Goal: Information Seeking & Learning: Compare options

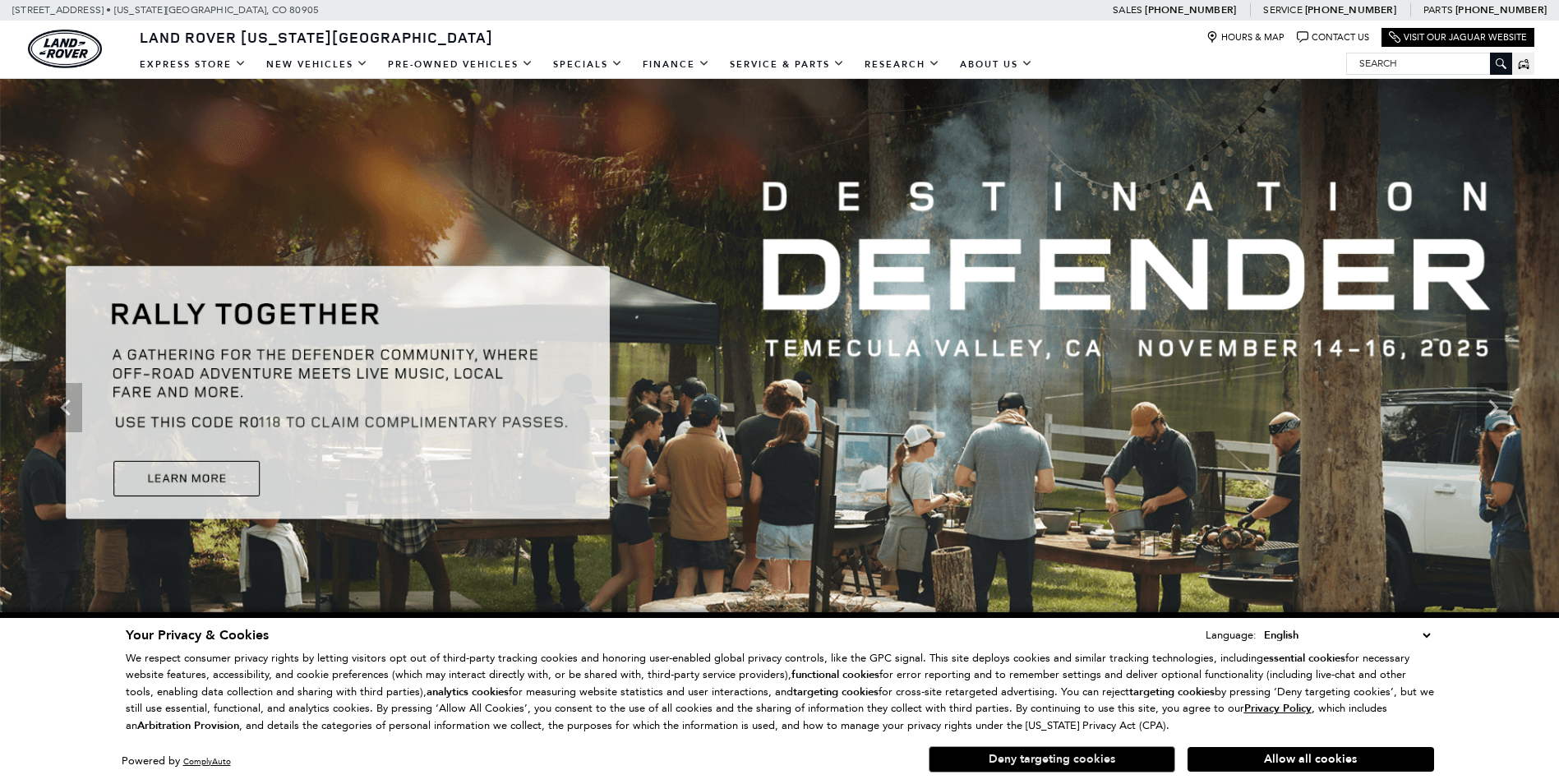
click at [1020, 757] on button "Deny targeting cookies" at bounding box center [1052, 758] width 247 height 26
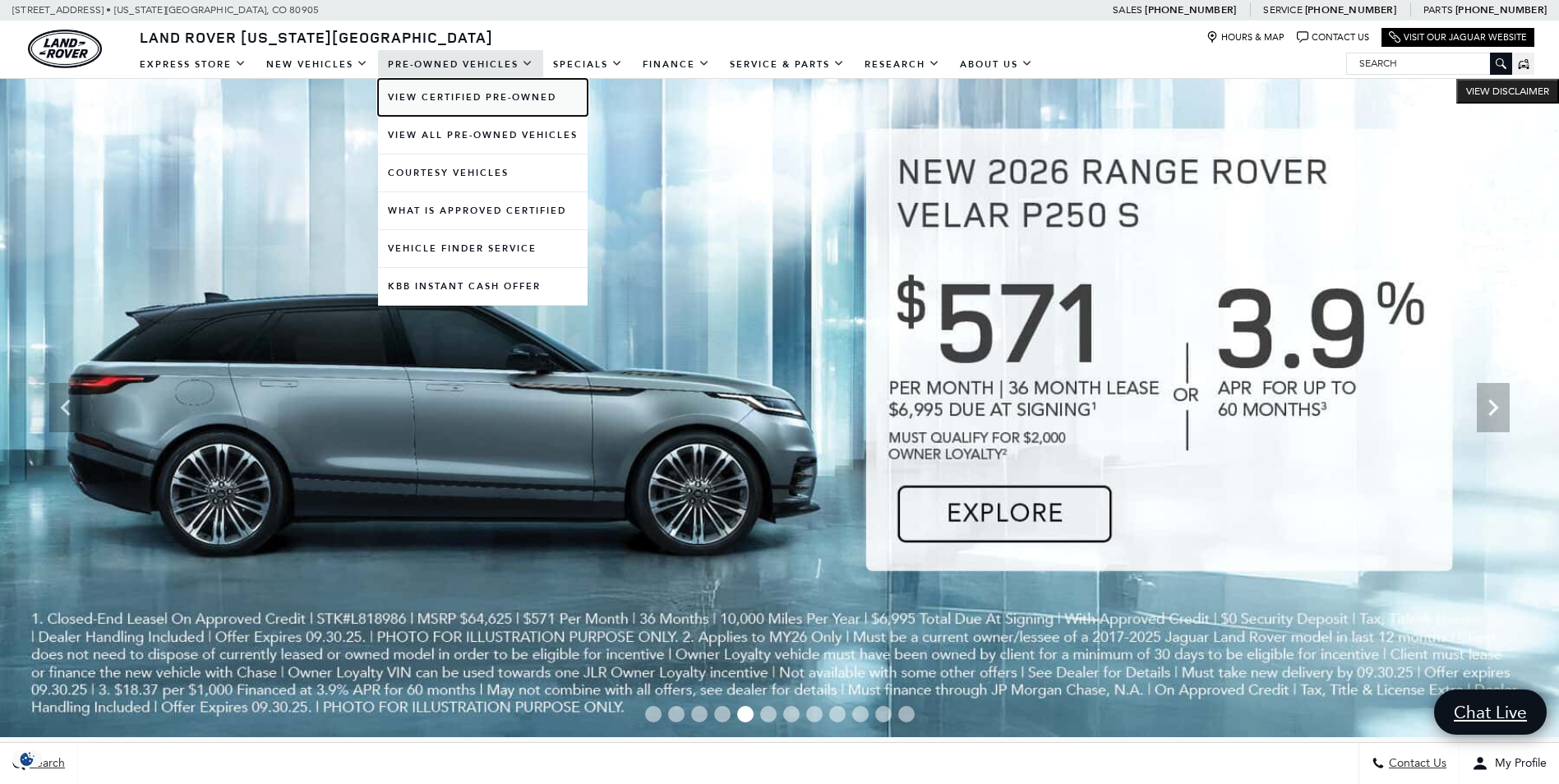
click at [480, 91] on link "View Certified Pre-Owned" at bounding box center [482, 97] width 209 height 37
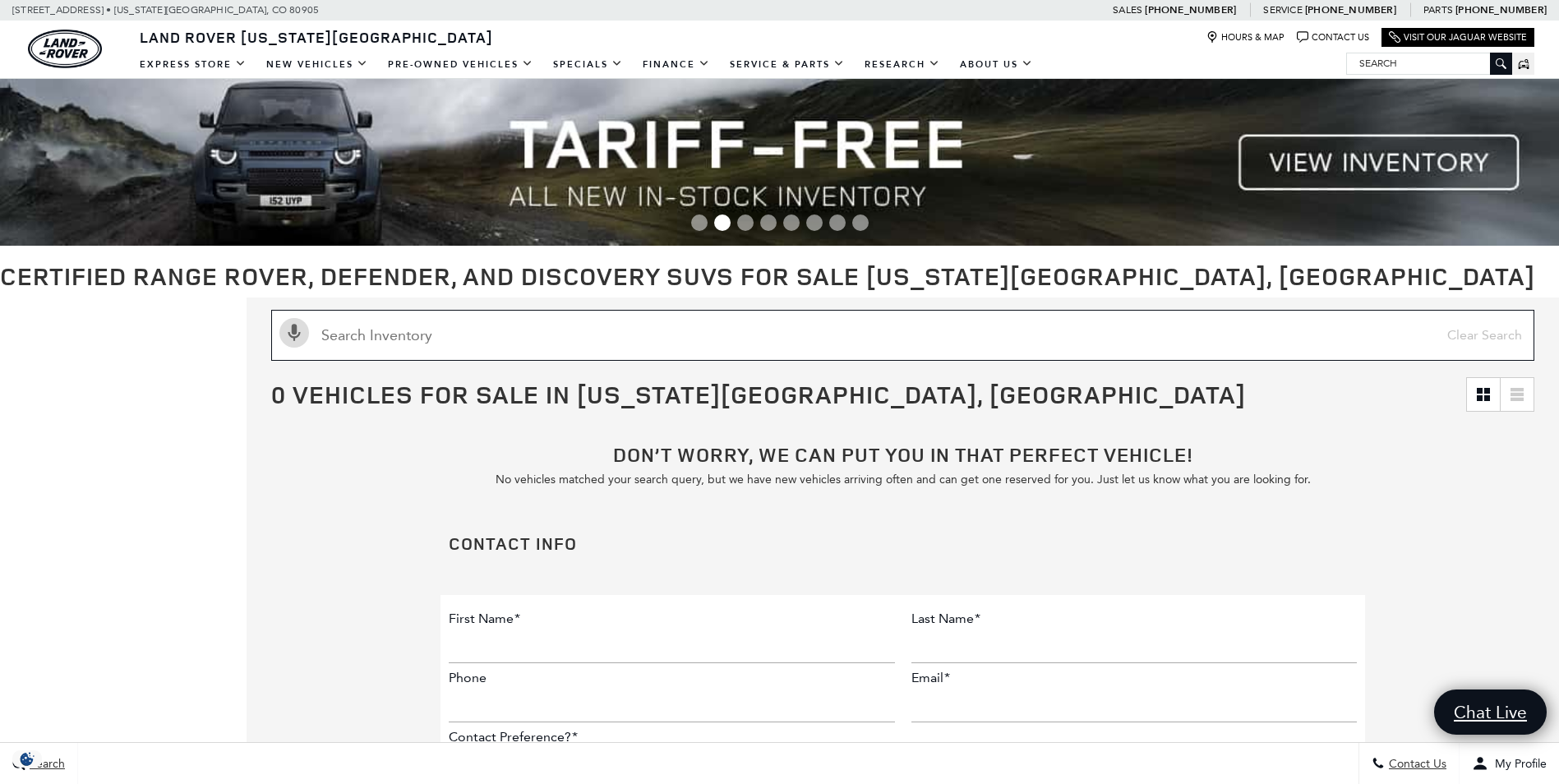
click at [473, 340] on input "text" at bounding box center [902, 335] width 1263 height 51
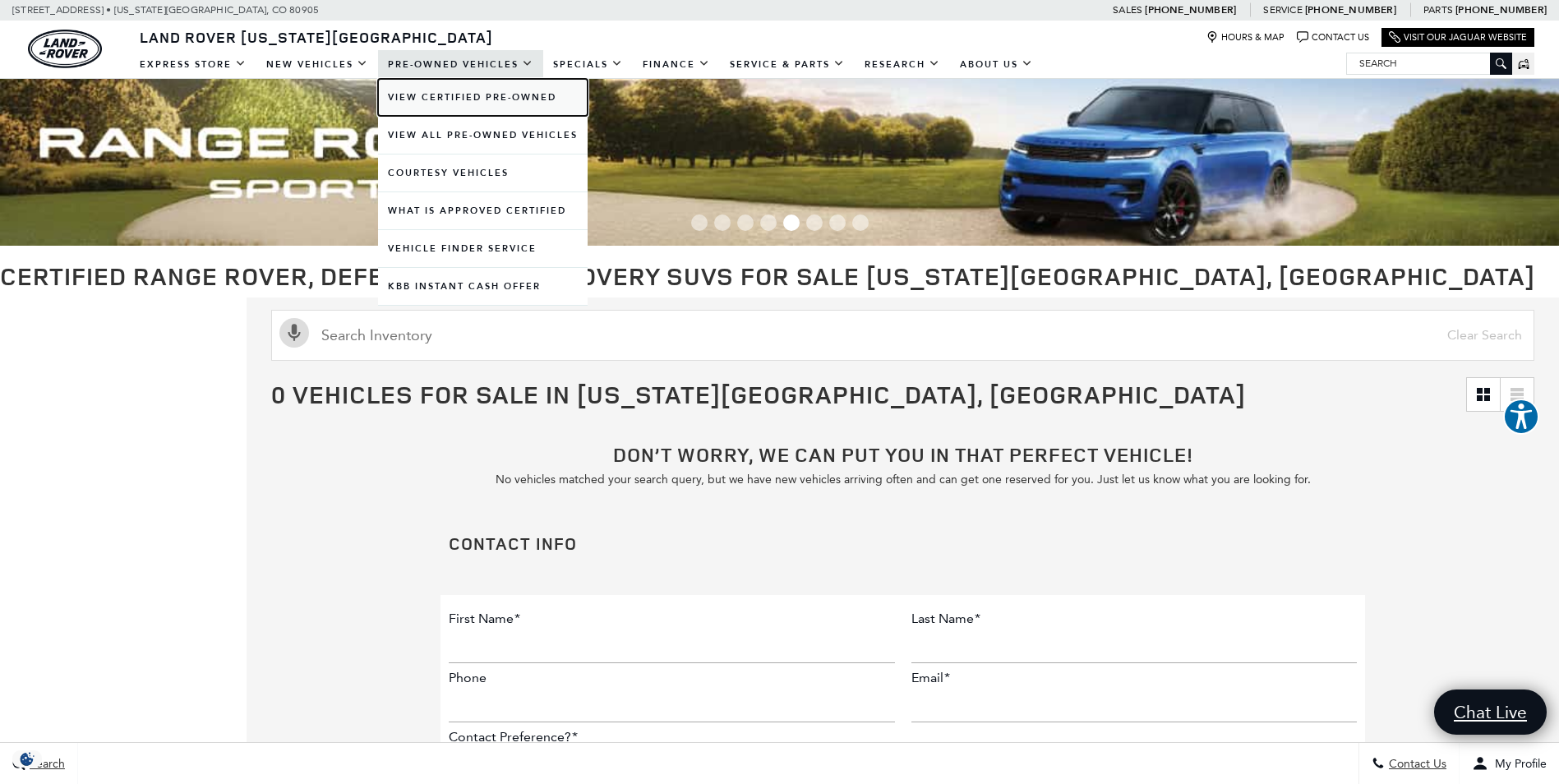
click at [486, 87] on link "View Certified Pre-Owned" at bounding box center [482, 97] width 209 height 37
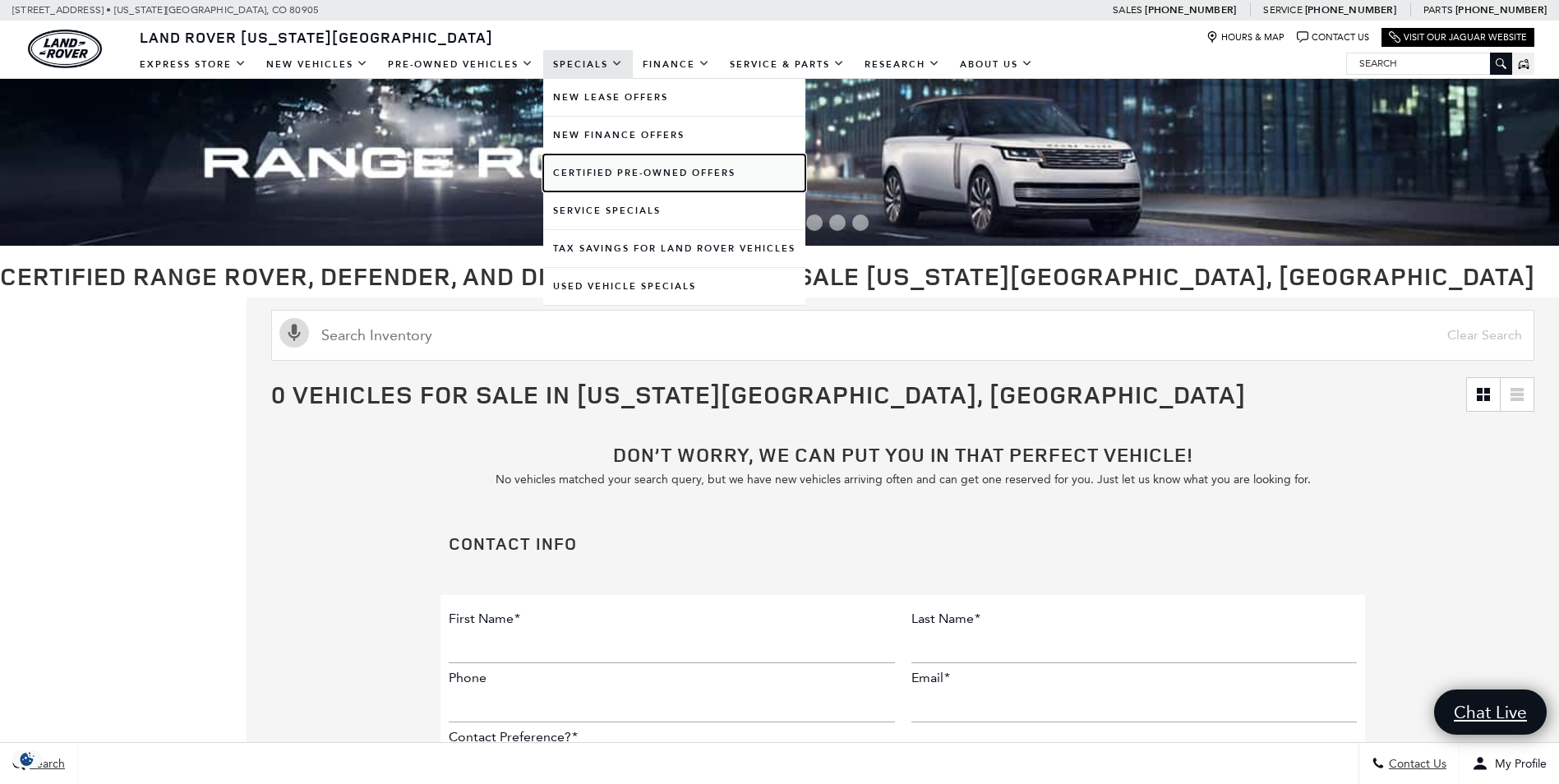
click at [618, 183] on link "Certified Pre-Owned Offers" at bounding box center [674, 173] width 262 height 37
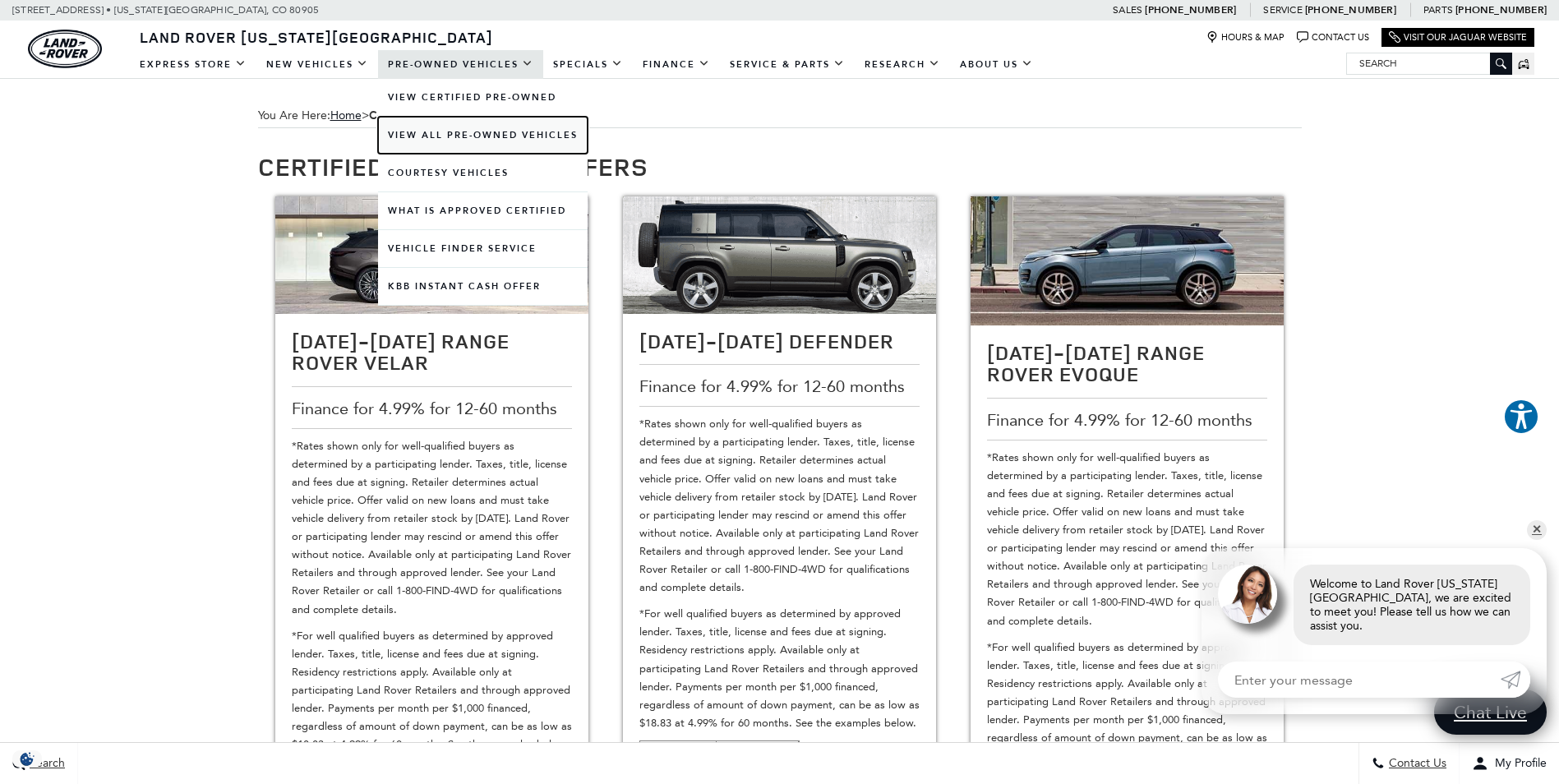
click at [459, 139] on link "View All Pre-Owned Vehicles" at bounding box center [482, 134] width 209 height 37
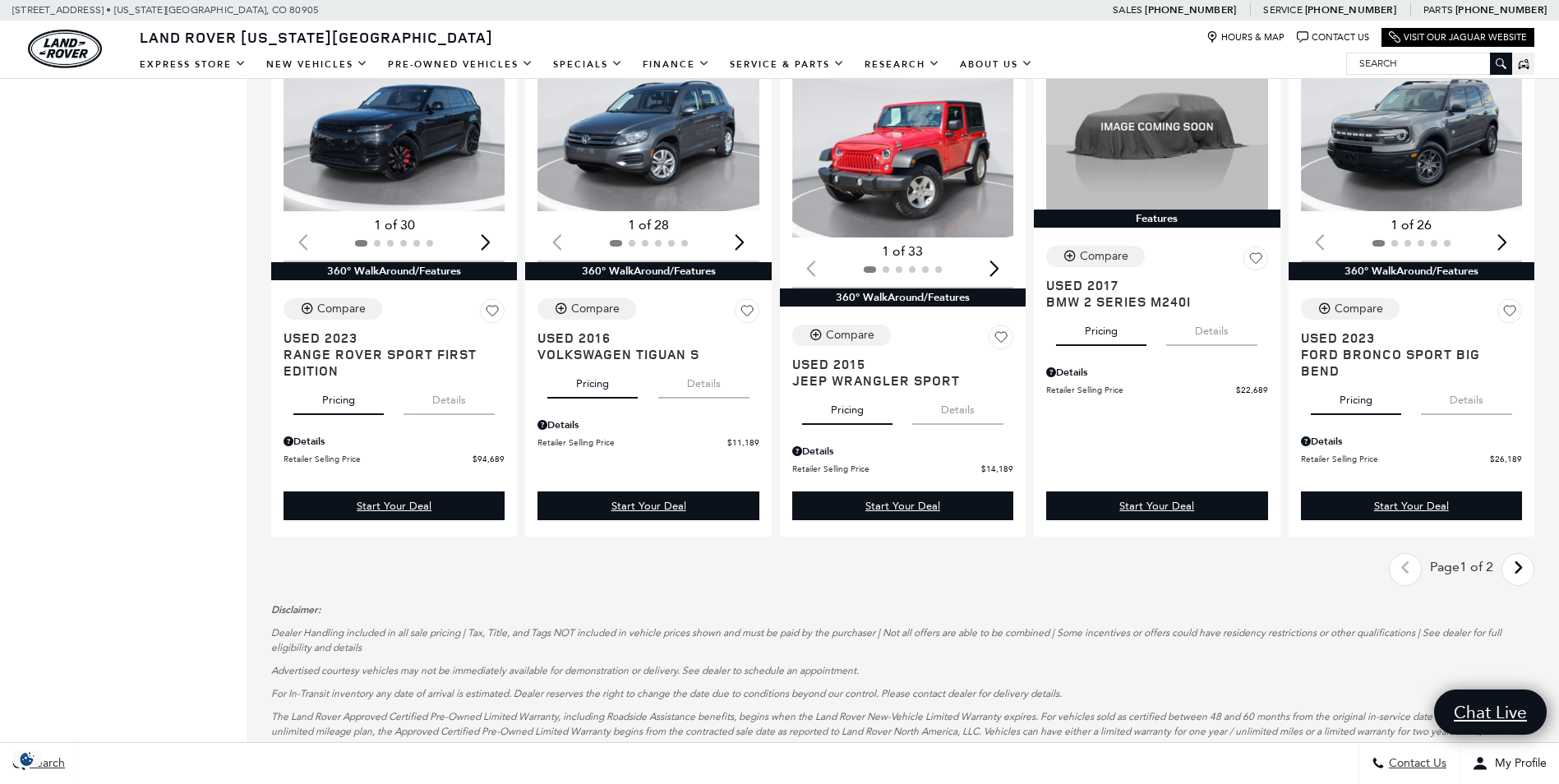
scroll to position [2301, 0]
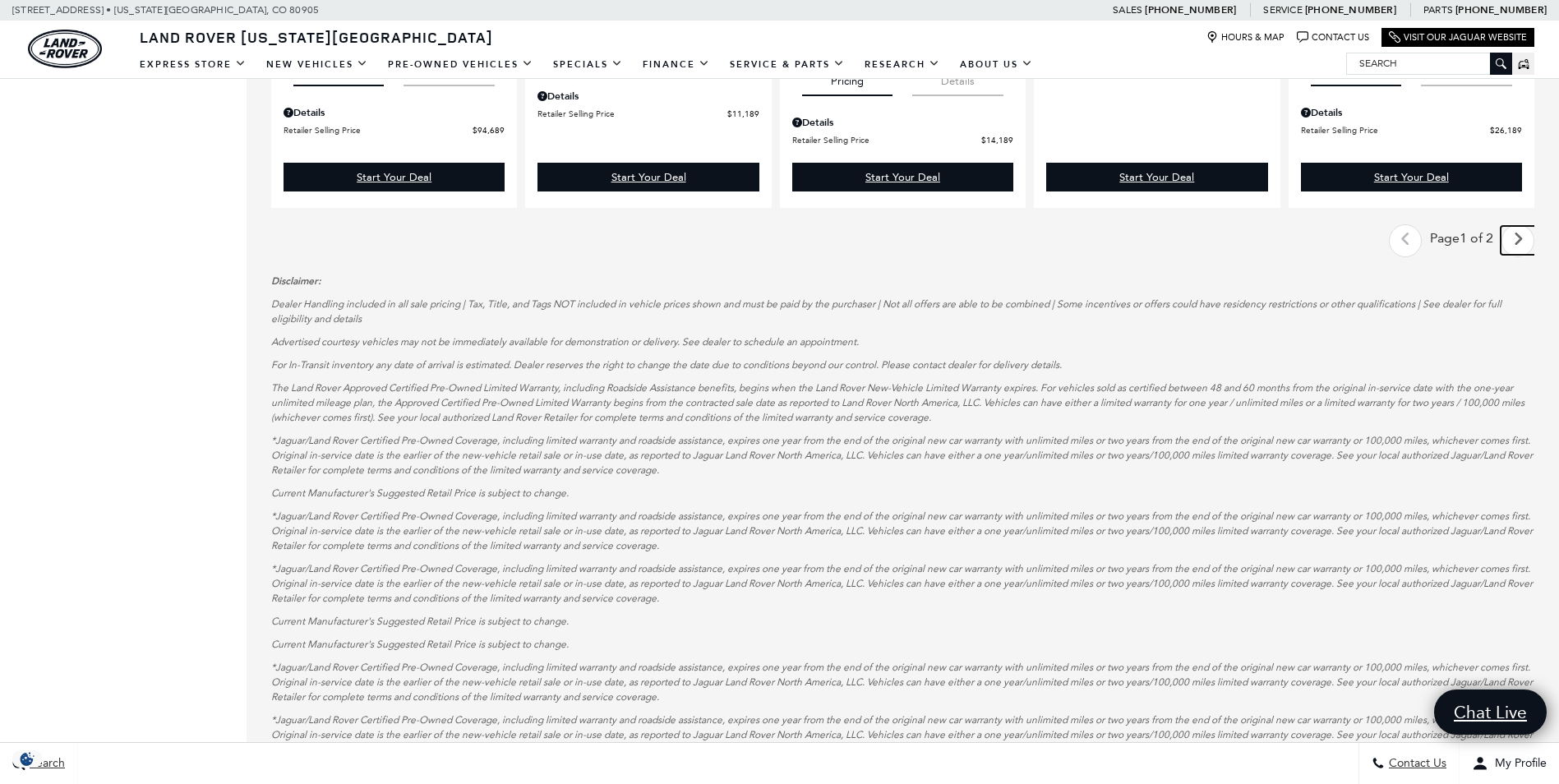
click at [1524, 245] on icon "next page" at bounding box center [1518, 239] width 11 height 26
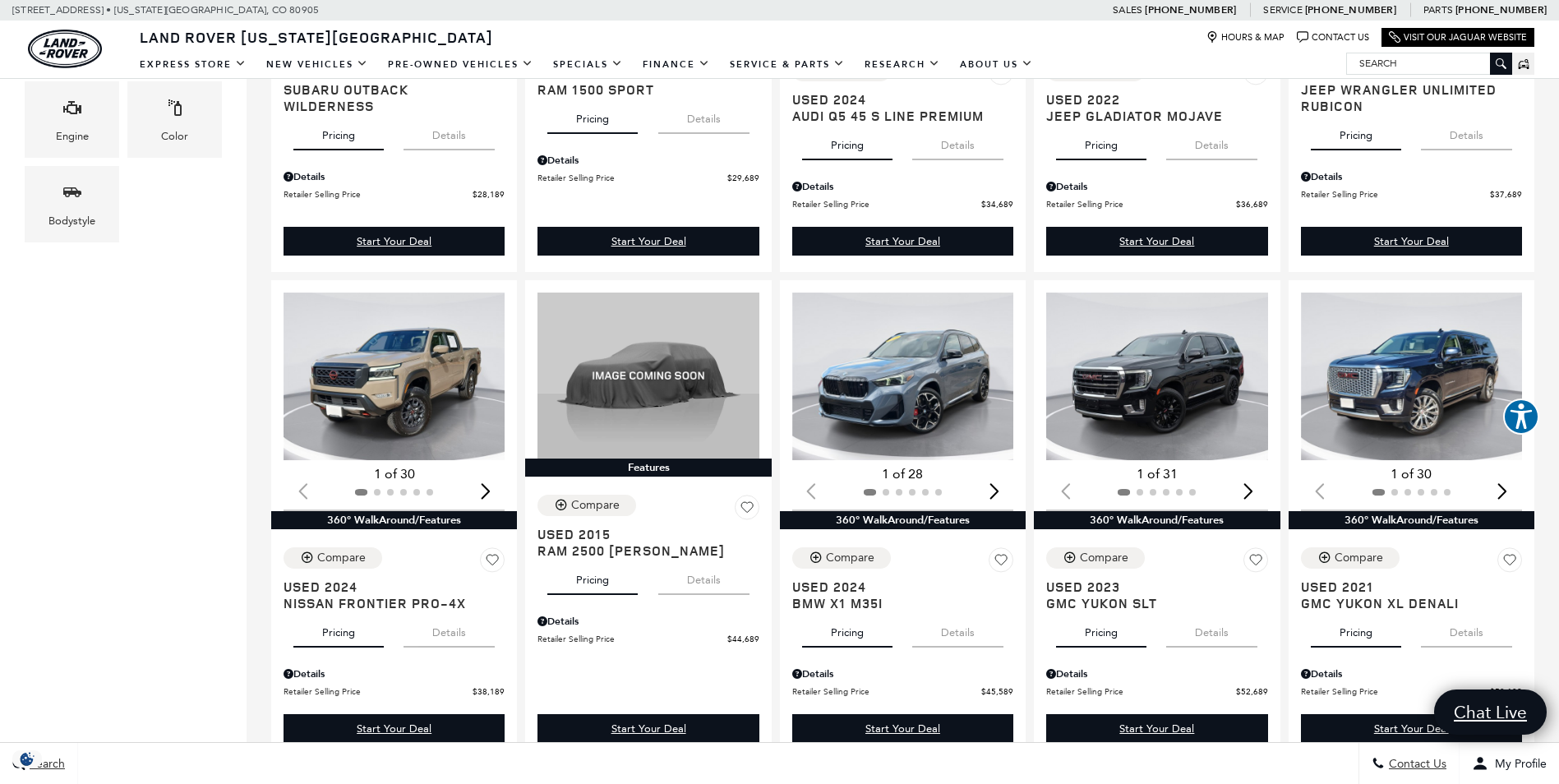
scroll to position [740, 0]
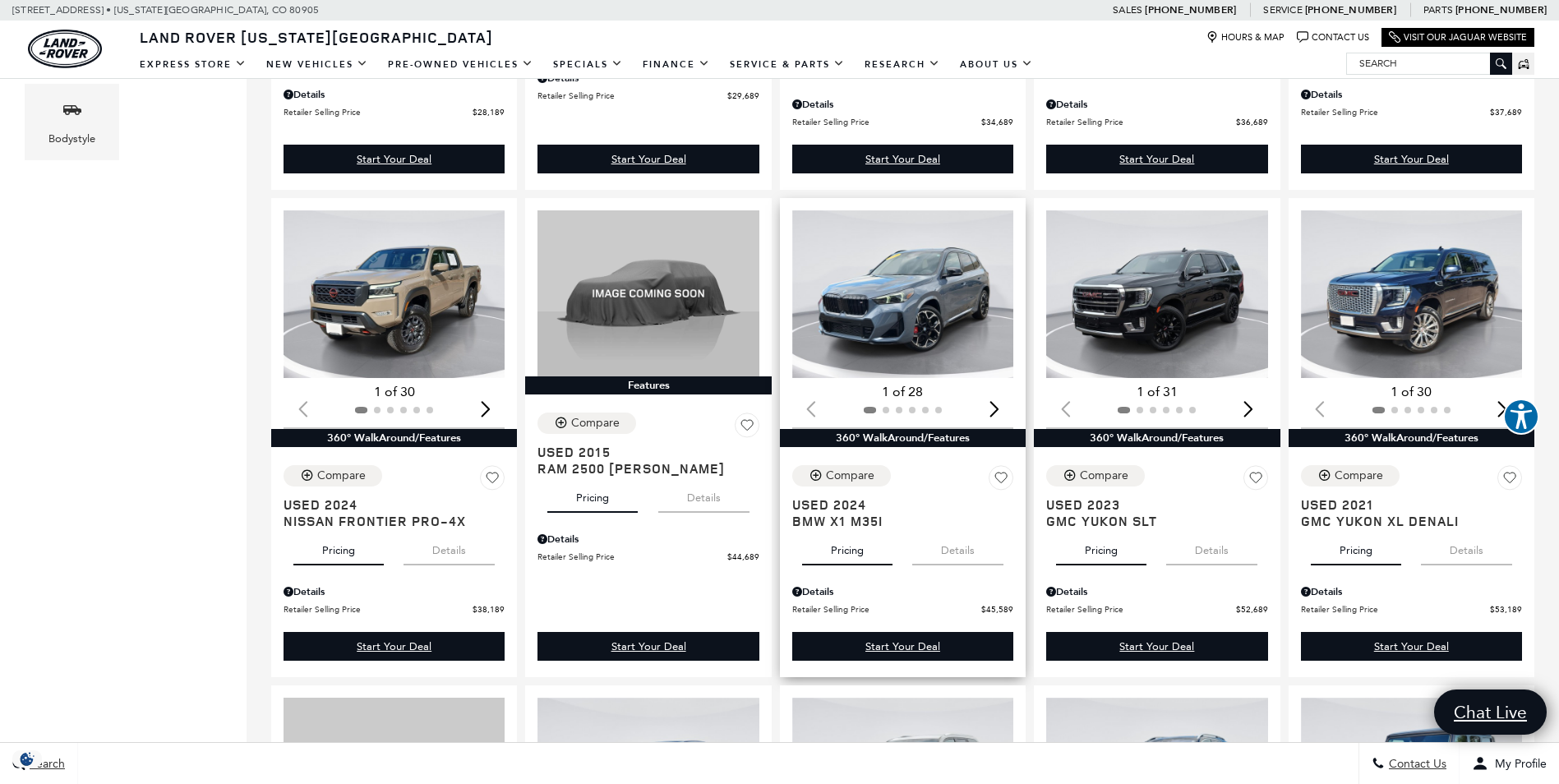
click at [947, 284] on img "1 / 2" at bounding box center [904, 293] width 224 height 168
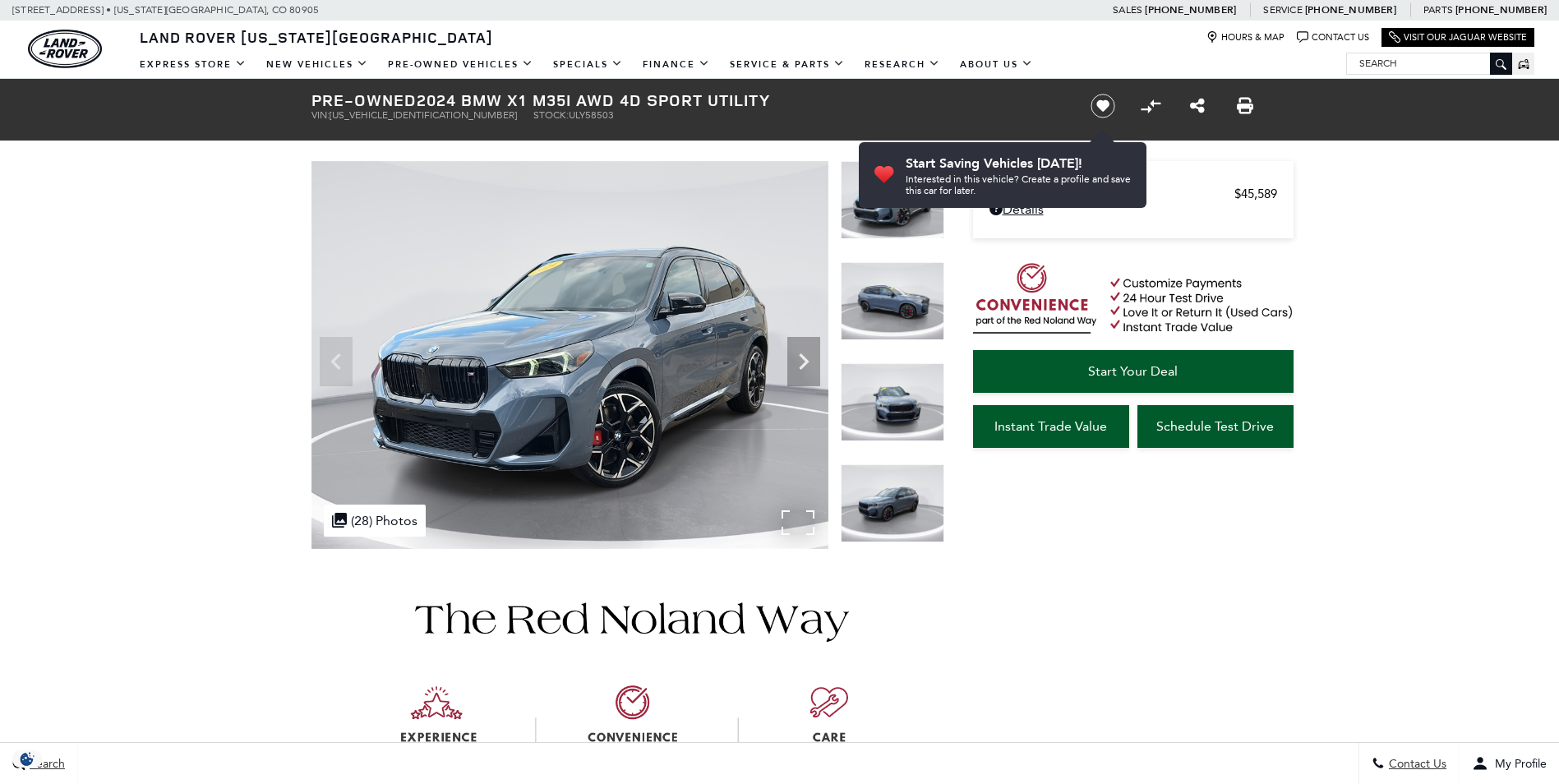
click at [803, 336] on div at bounding box center [570, 355] width 517 height 388
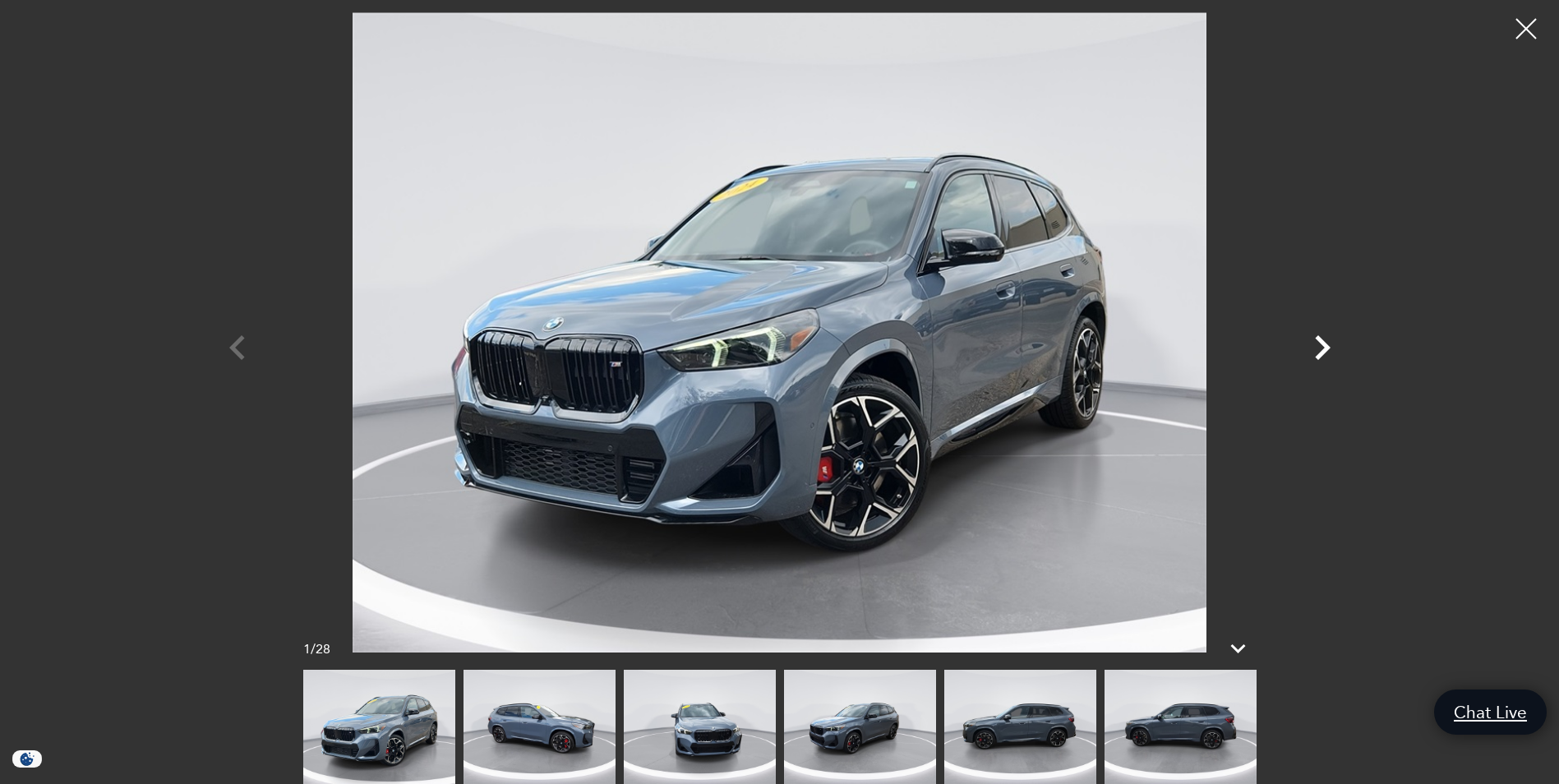
click at [1323, 341] on icon "Next" at bounding box center [1323, 347] width 15 height 25
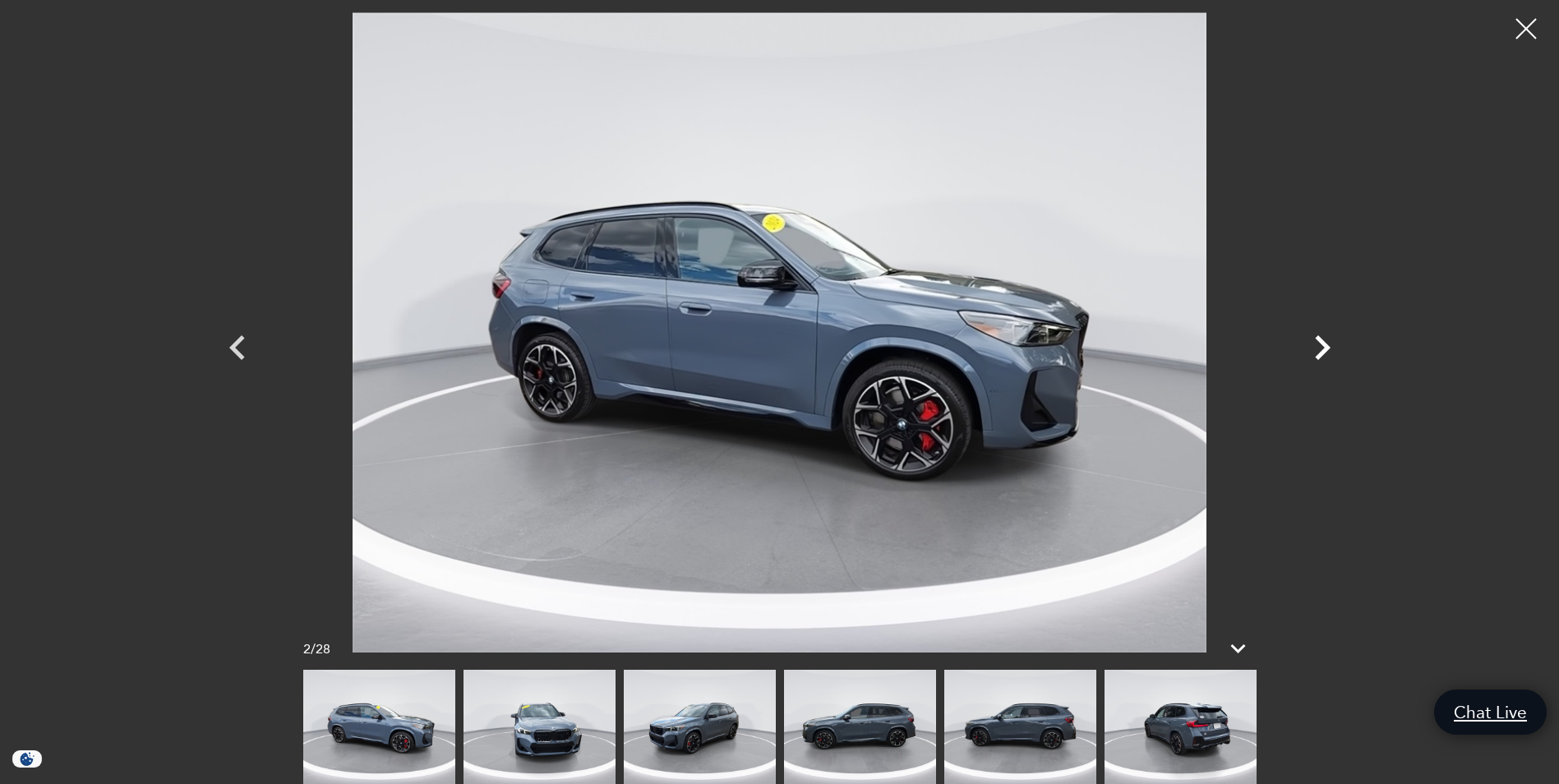
click at [1323, 341] on icon "Next" at bounding box center [1323, 347] width 15 height 25
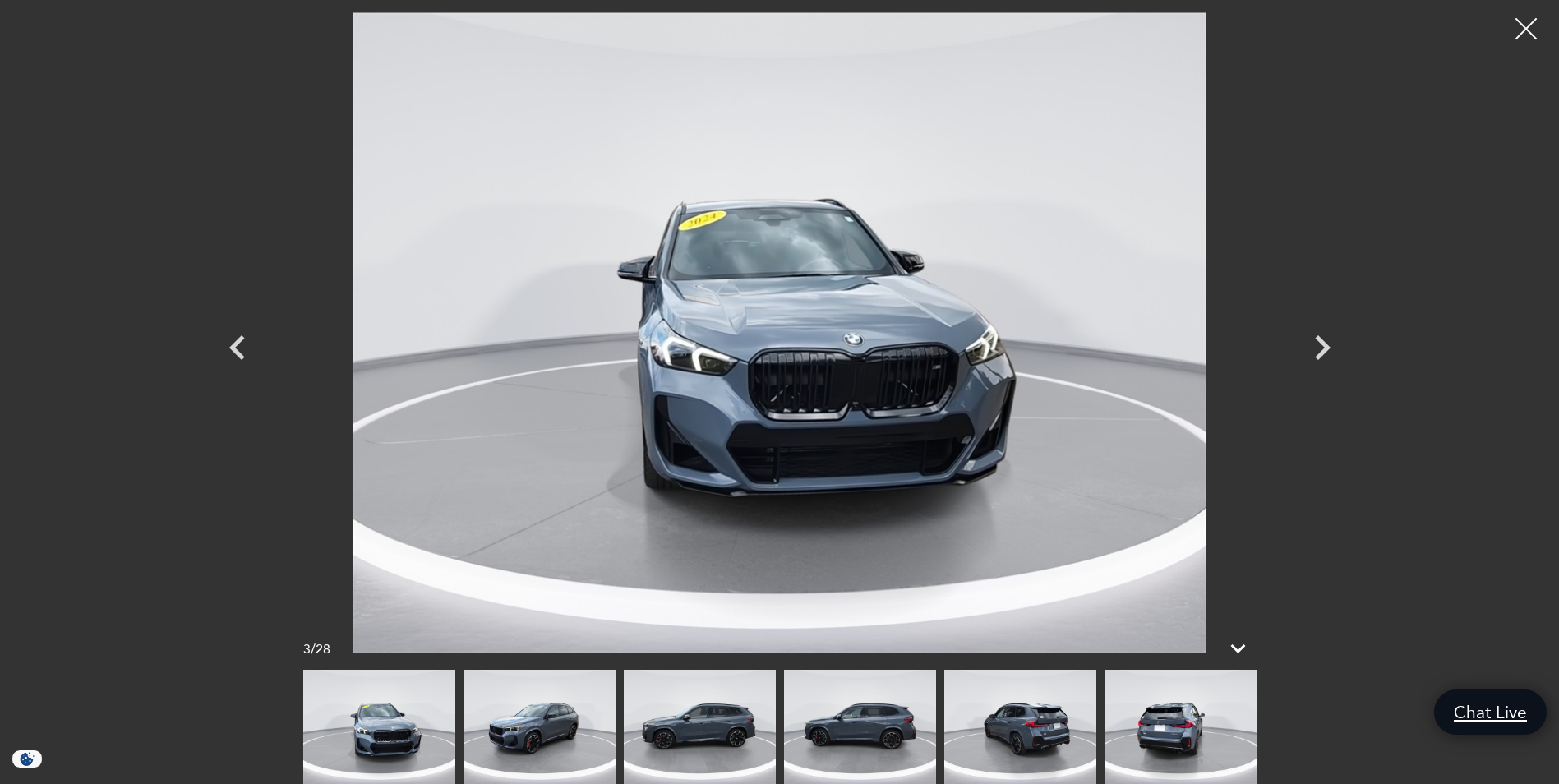
click at [1528, 34] on div at bounding box center [1526, 29] width 43 height 43
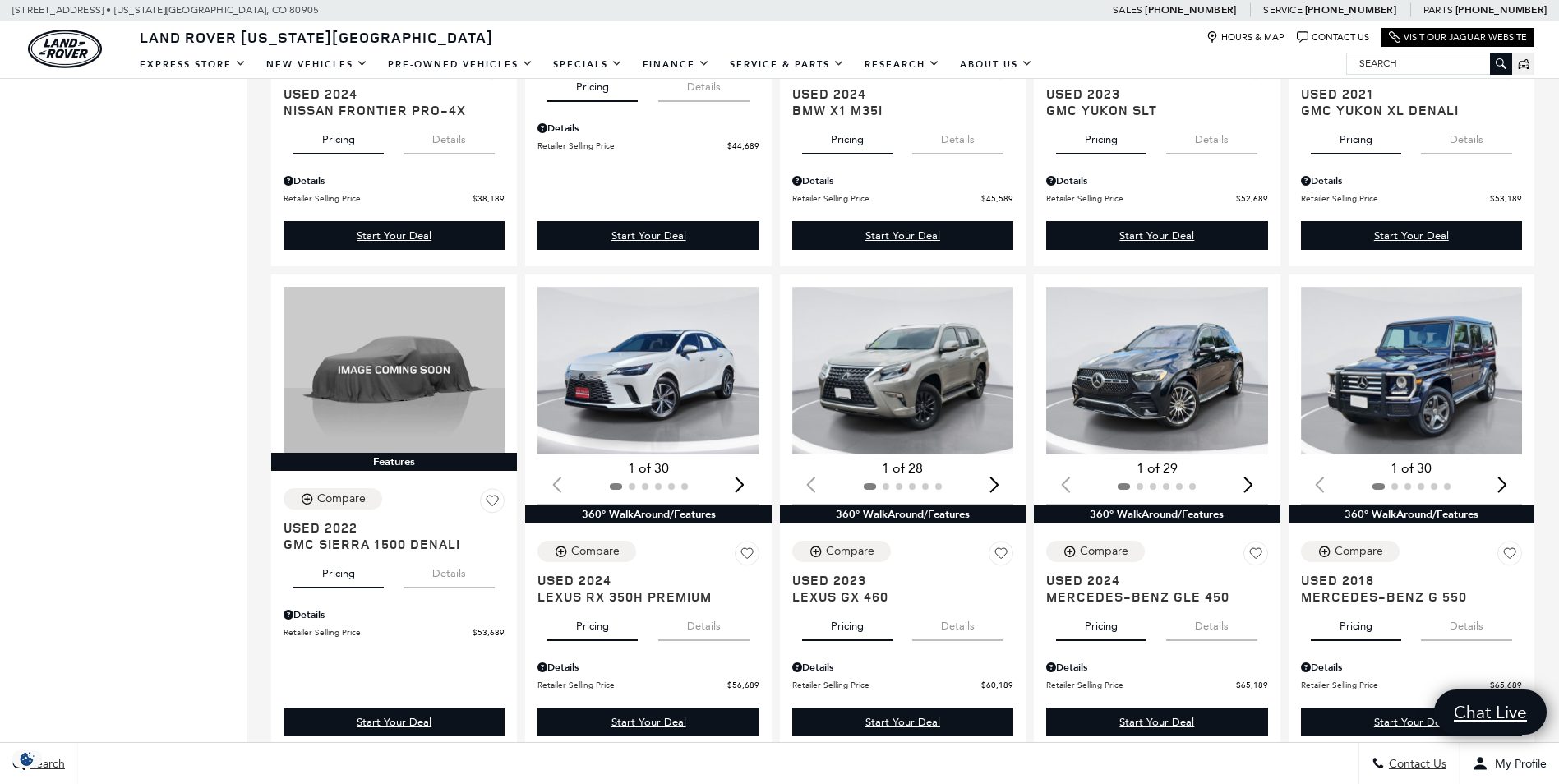
scroll to position [1232, 0]
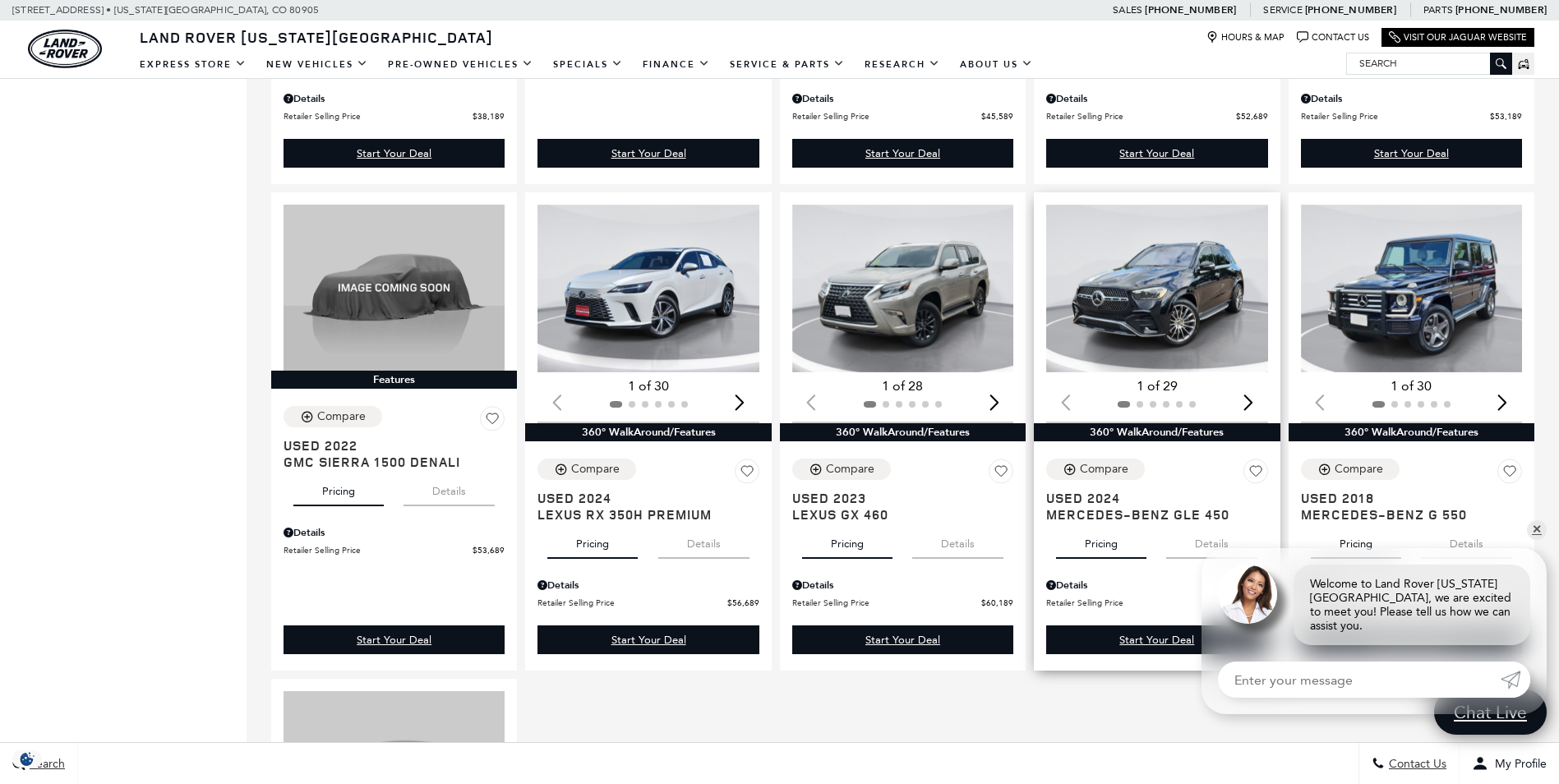
click at [1138, 306] on img "1 / 2" at bounding box center [1158, 288] width 224 height 168
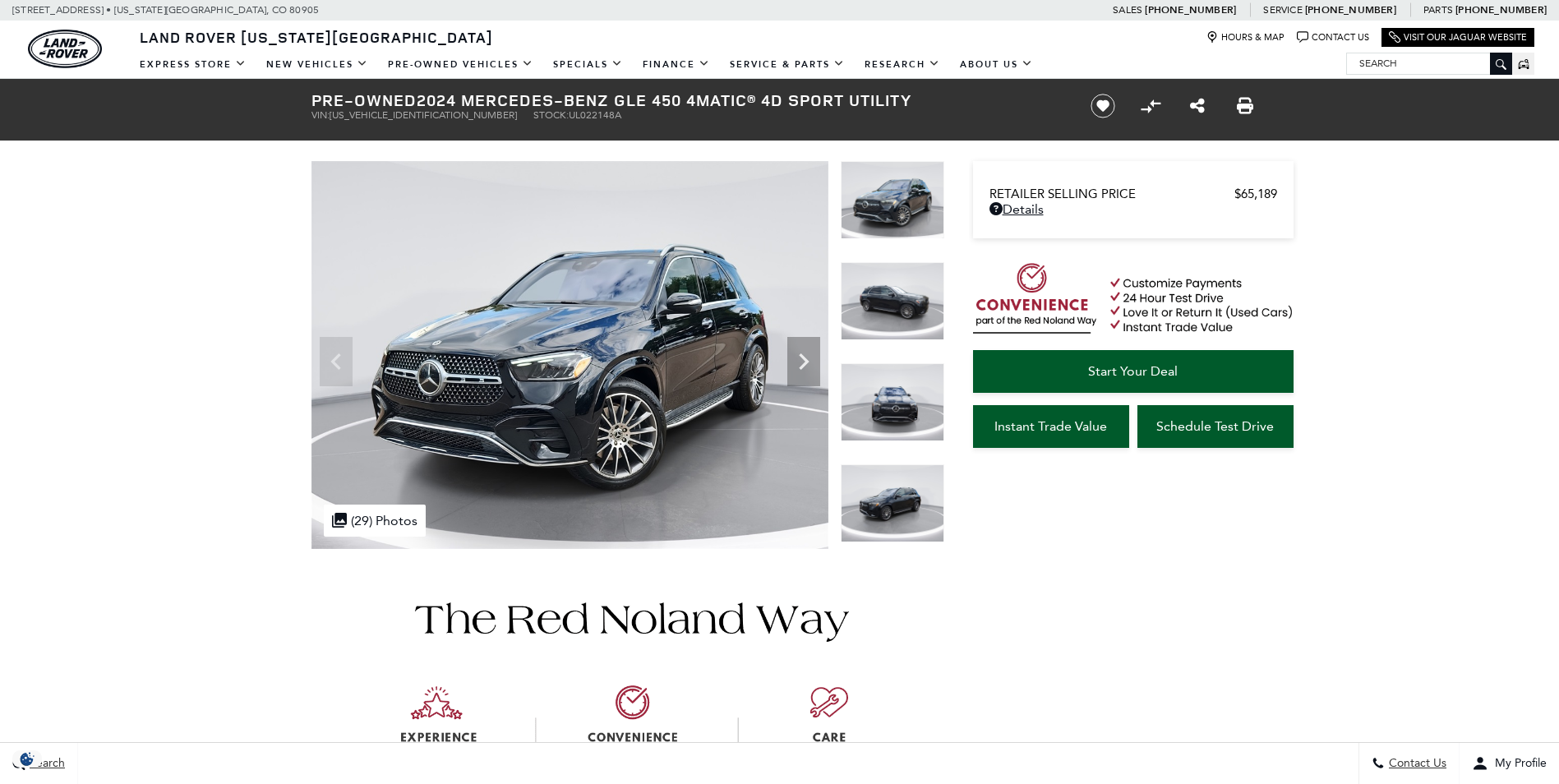
click at [779, 355] on img at bounding box center [570, 355] width 517 height 388
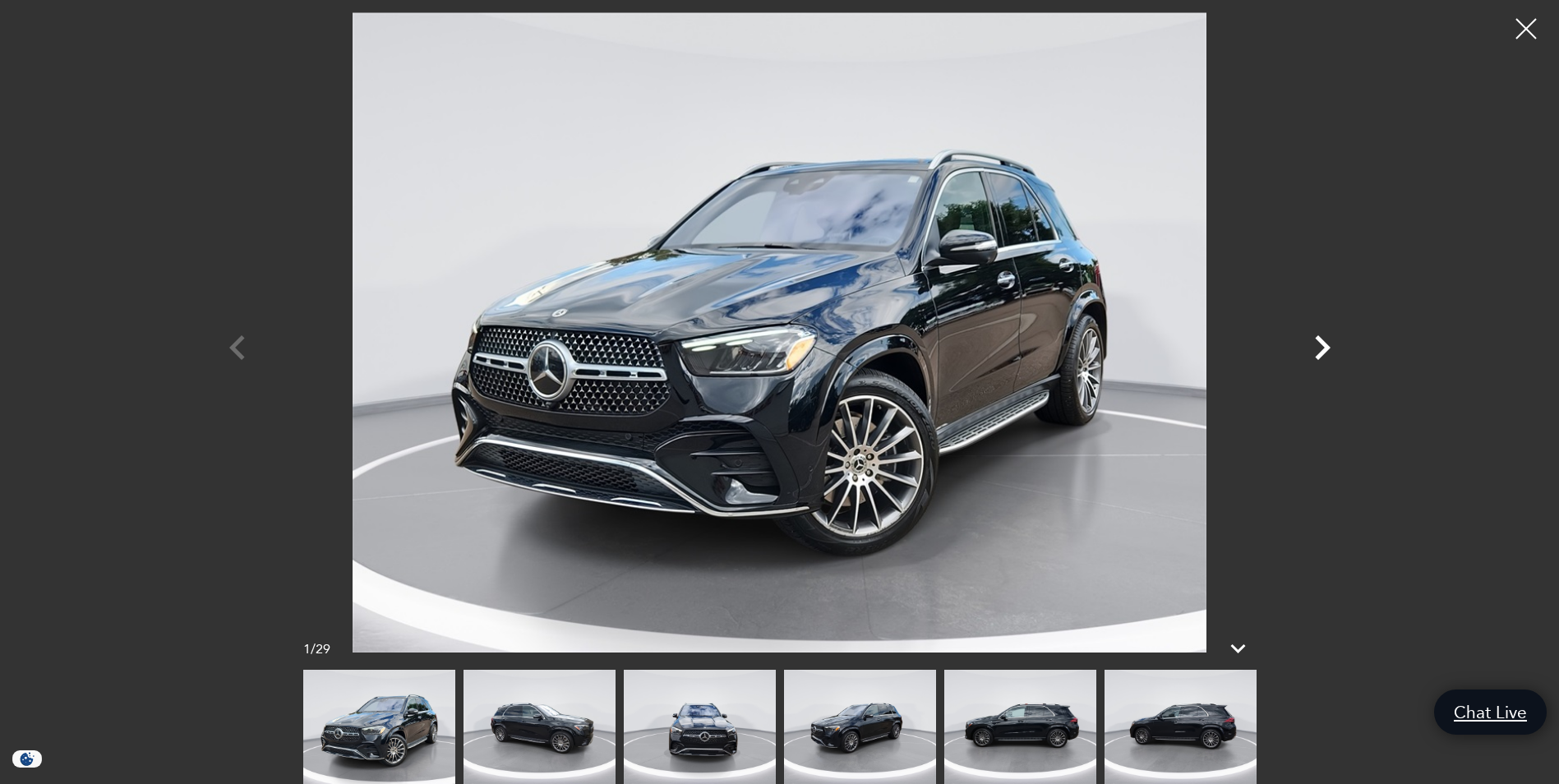
click at [1327, 348] on icon "Next" at bounding box center [1323, 347] width 15 height 25
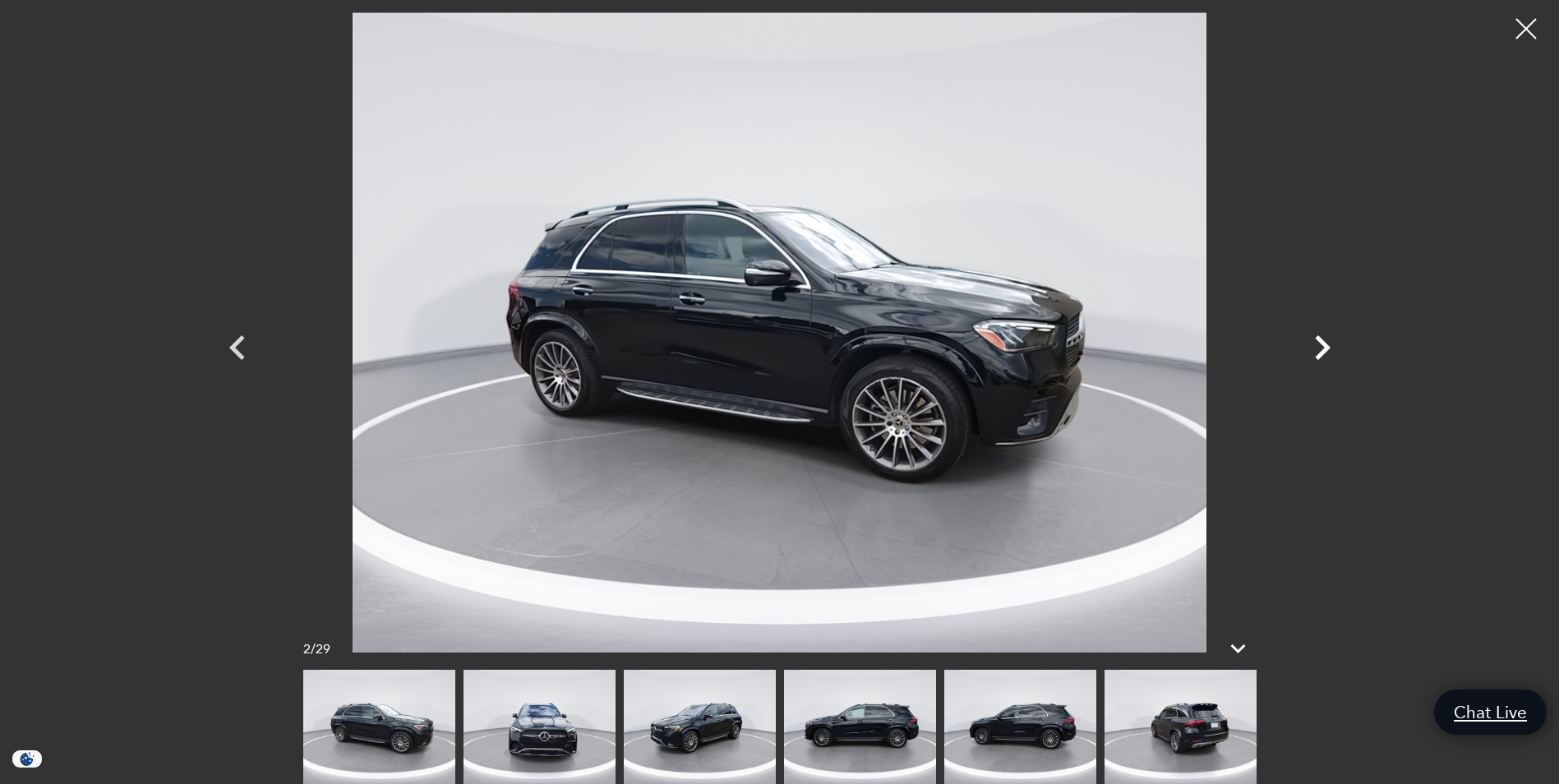
click at [1327, 348] on icon "Next" at bounding box center [1323, 347] width 15 height 25
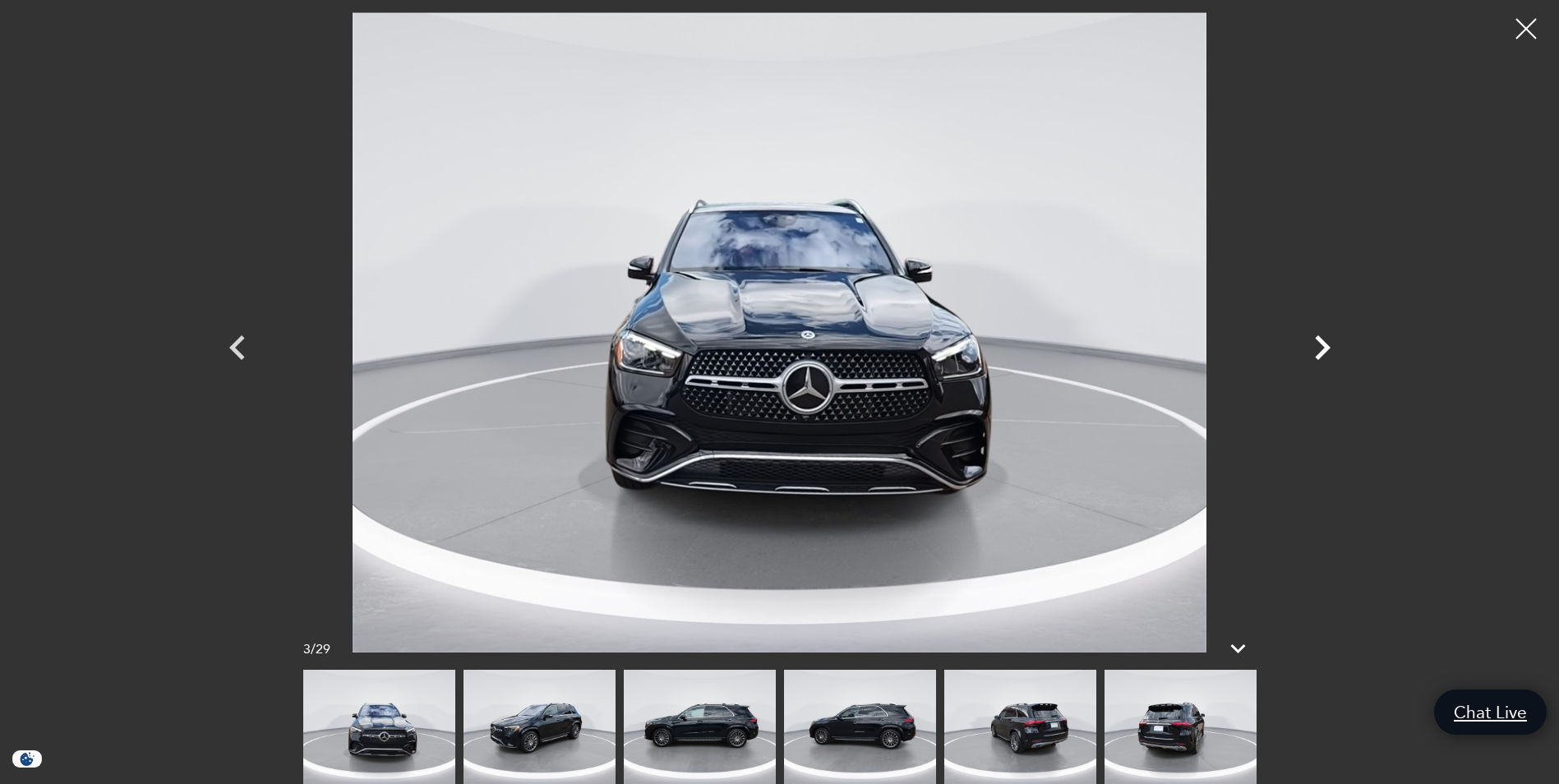
click at [1327, 348] on icon "Next" at bounding box center [1323, 347] width 15 height 25
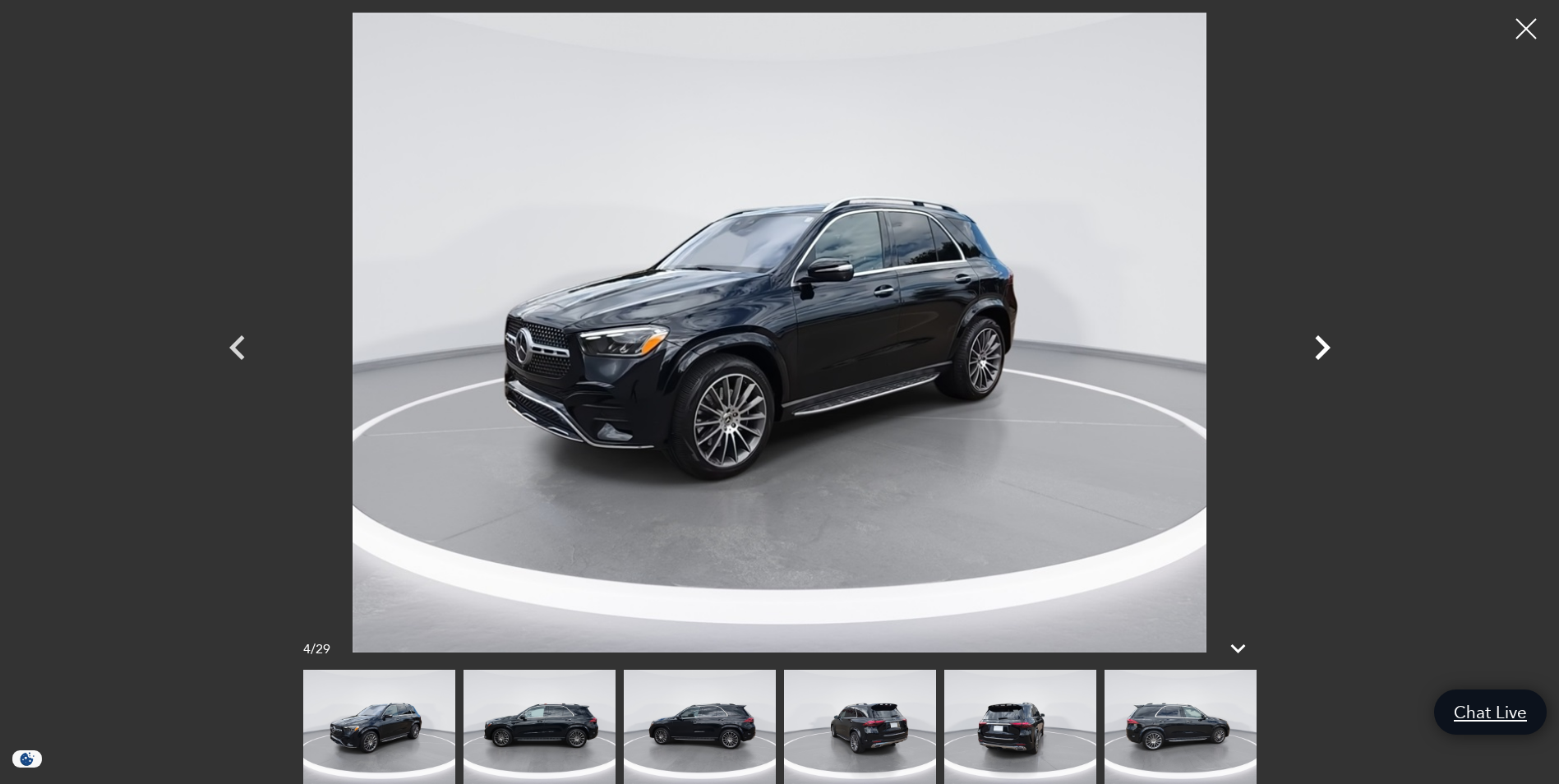
click at [1327, 348] on icon "Next" at bounding box center [1323, 347] width 15 height 25
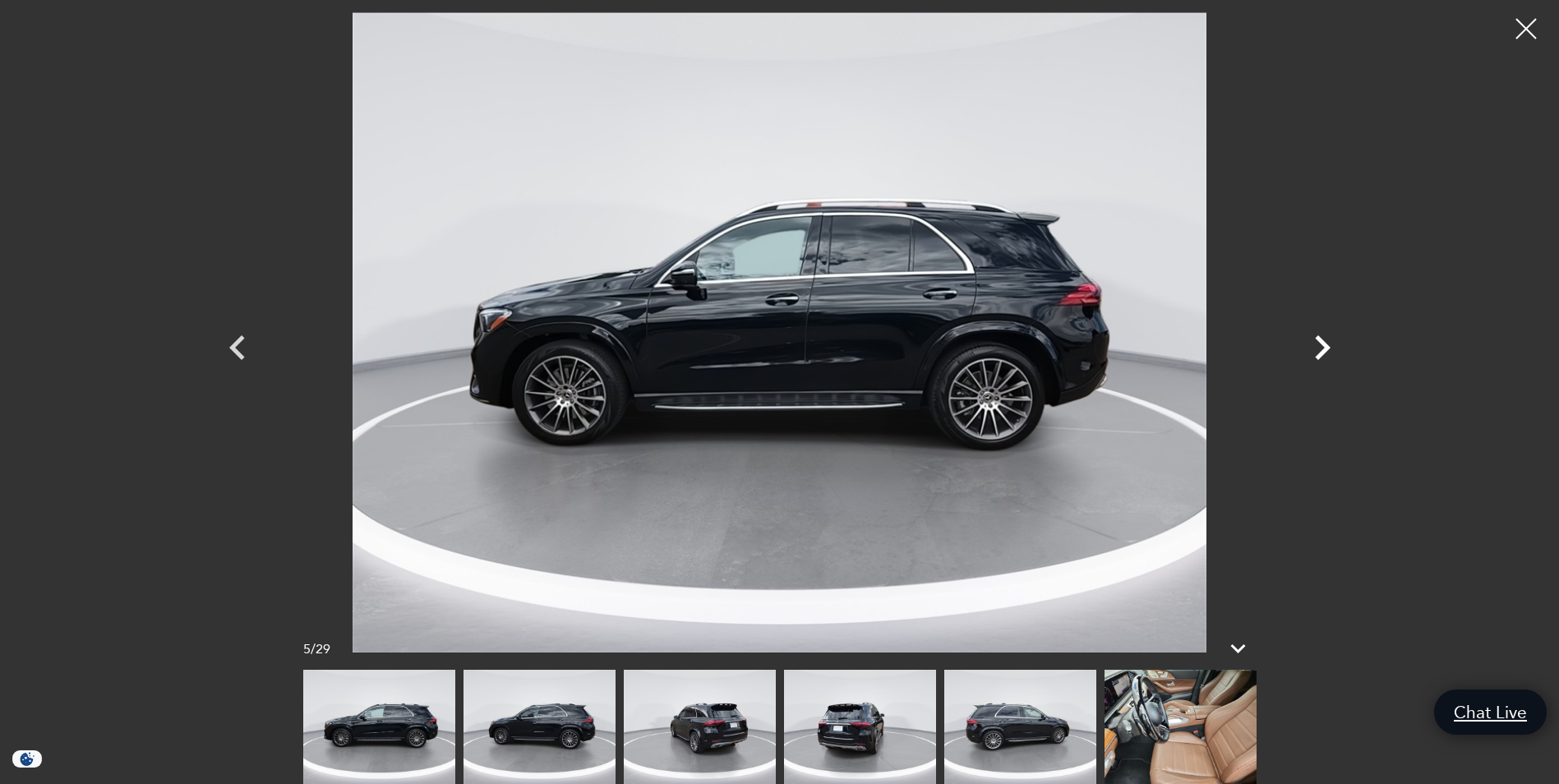
click at [1327, 348] on icon "Next" at bounding box center [1323, 347] width 15 height 25
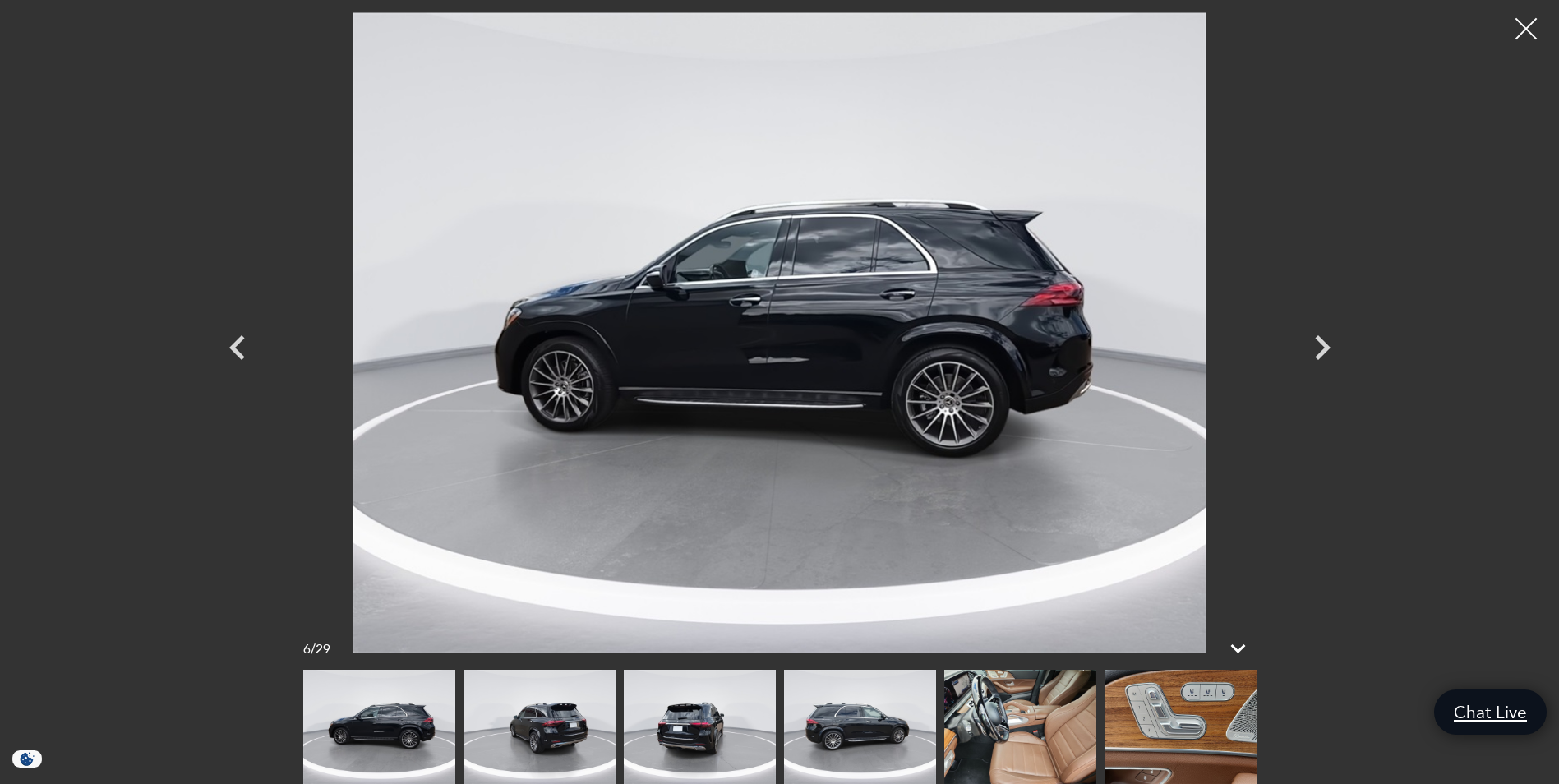
click at [1521, 41] on div at bounding box center [1526, 29] width 43 height 43
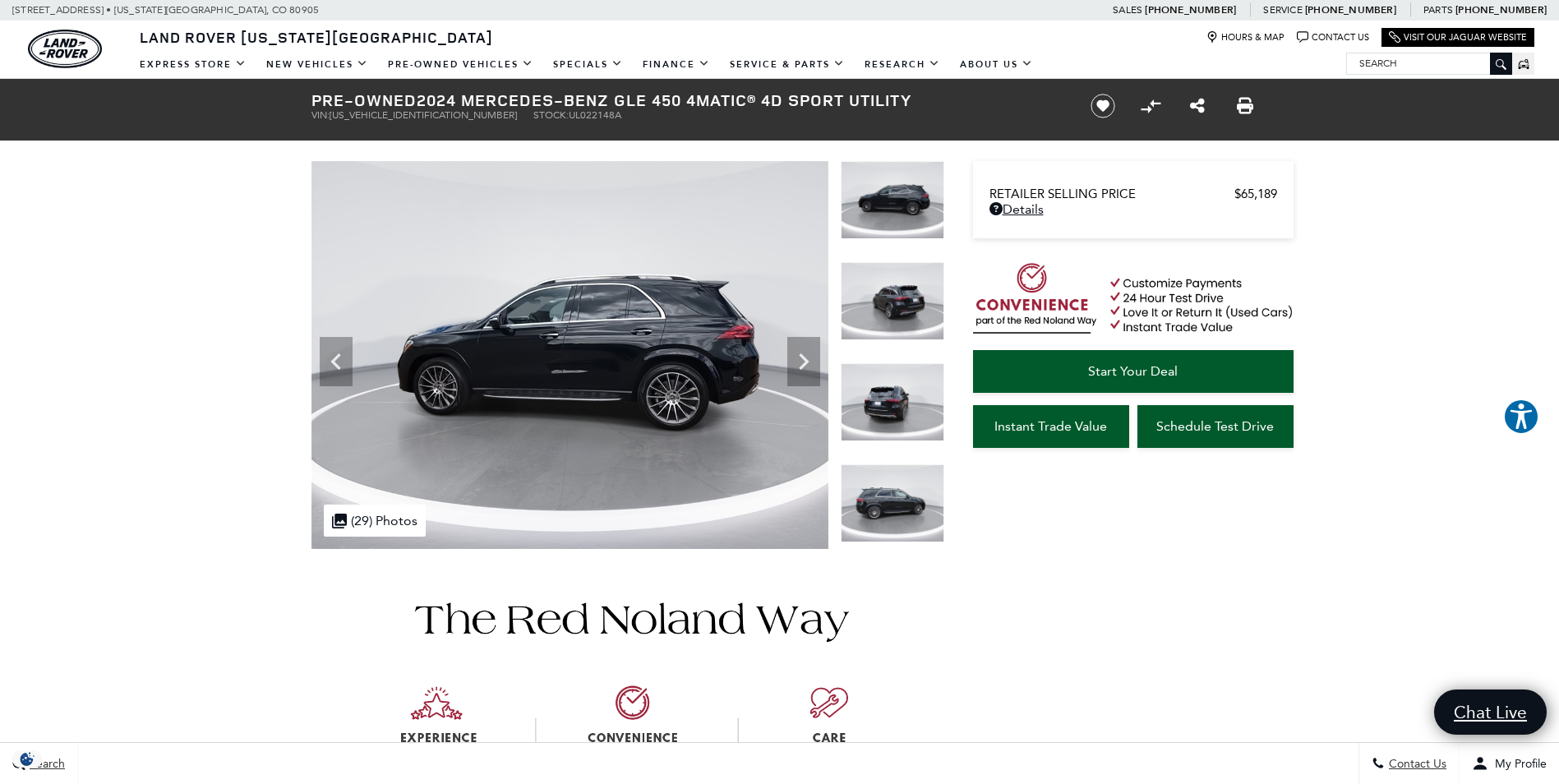
drag, startPoint x: 419, startPoint y: 99, endPoint x: 912, endPoint y: 105, distance: 493.0
click at [912, 105] on h1 "Pre-Owned 2024 Mercedes-Benz GLE 450 4MATIC® 4D Sport Utility" at bounding box center [687, 99] width 752 height 18
drag, startPoint x: 912, startPoint y: 105, endPoint x: 892, endPoint y: 96, distance: 21.9
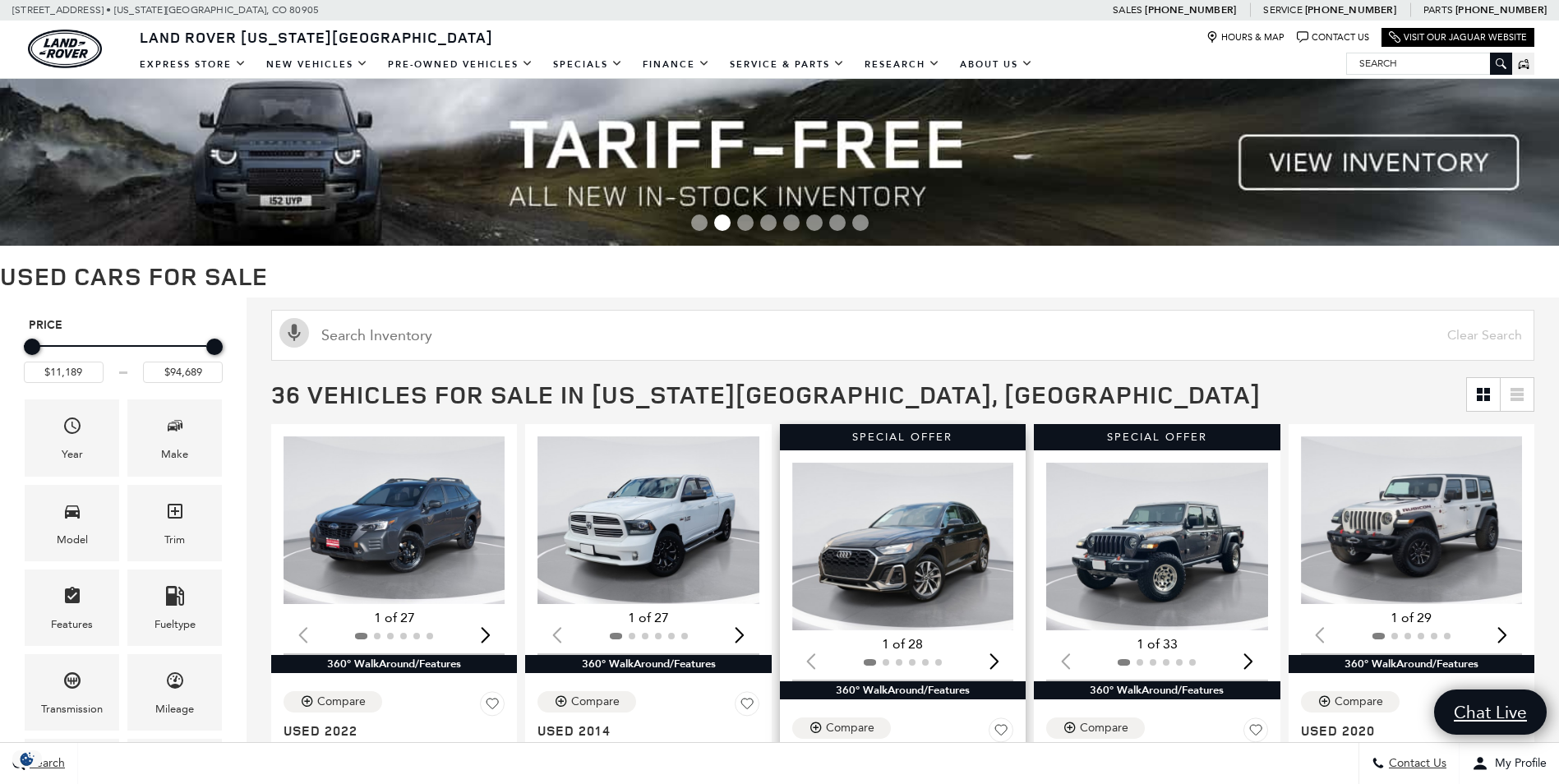
scroll to position [247, 0]
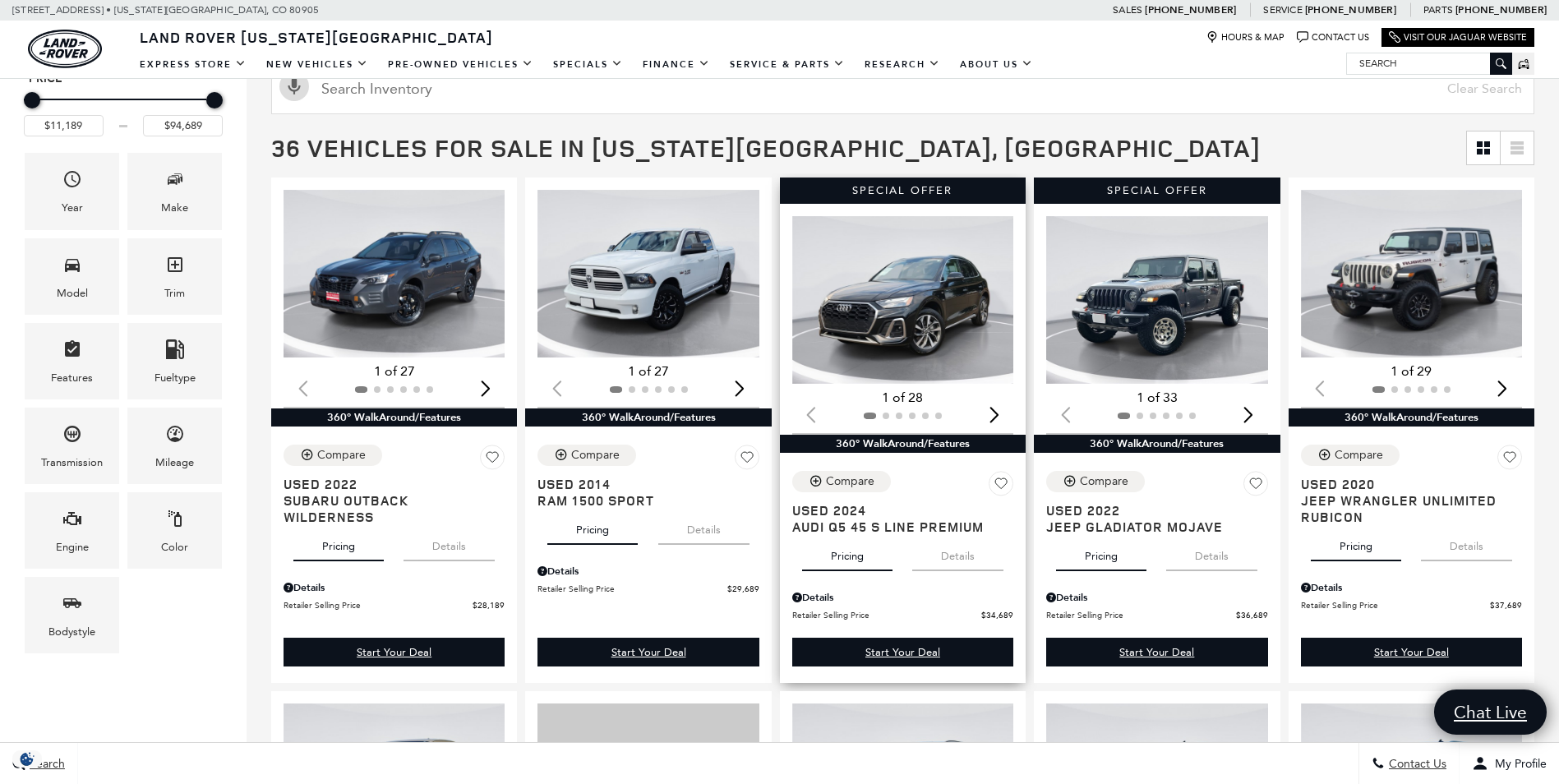
click at [910, 330] on img "1 / 2" at bounding box center [904, 299] width 224 height 168
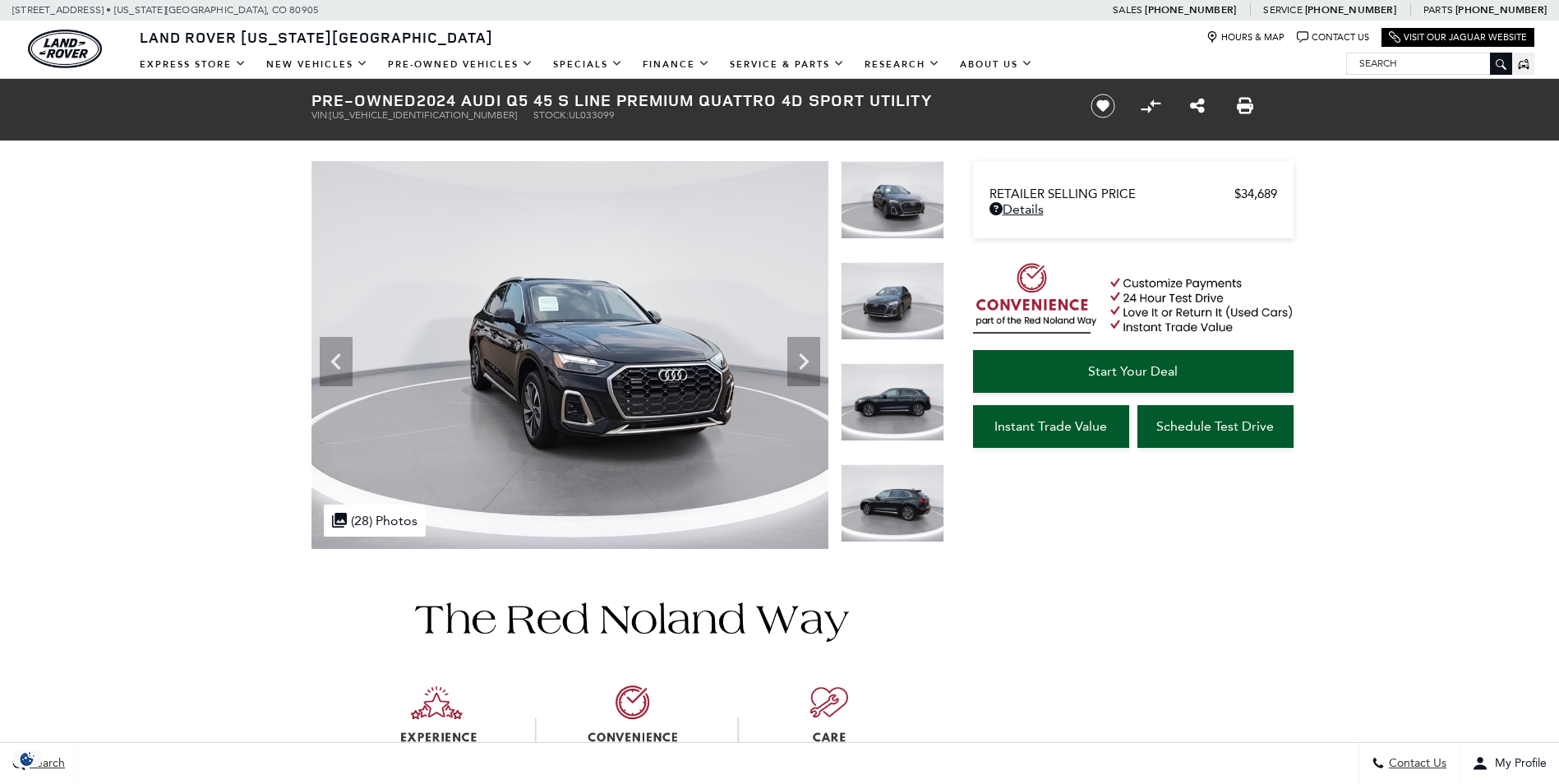
click at [803, 361] on icon "Next" at bounding box center [804, 361] width 33 height 33
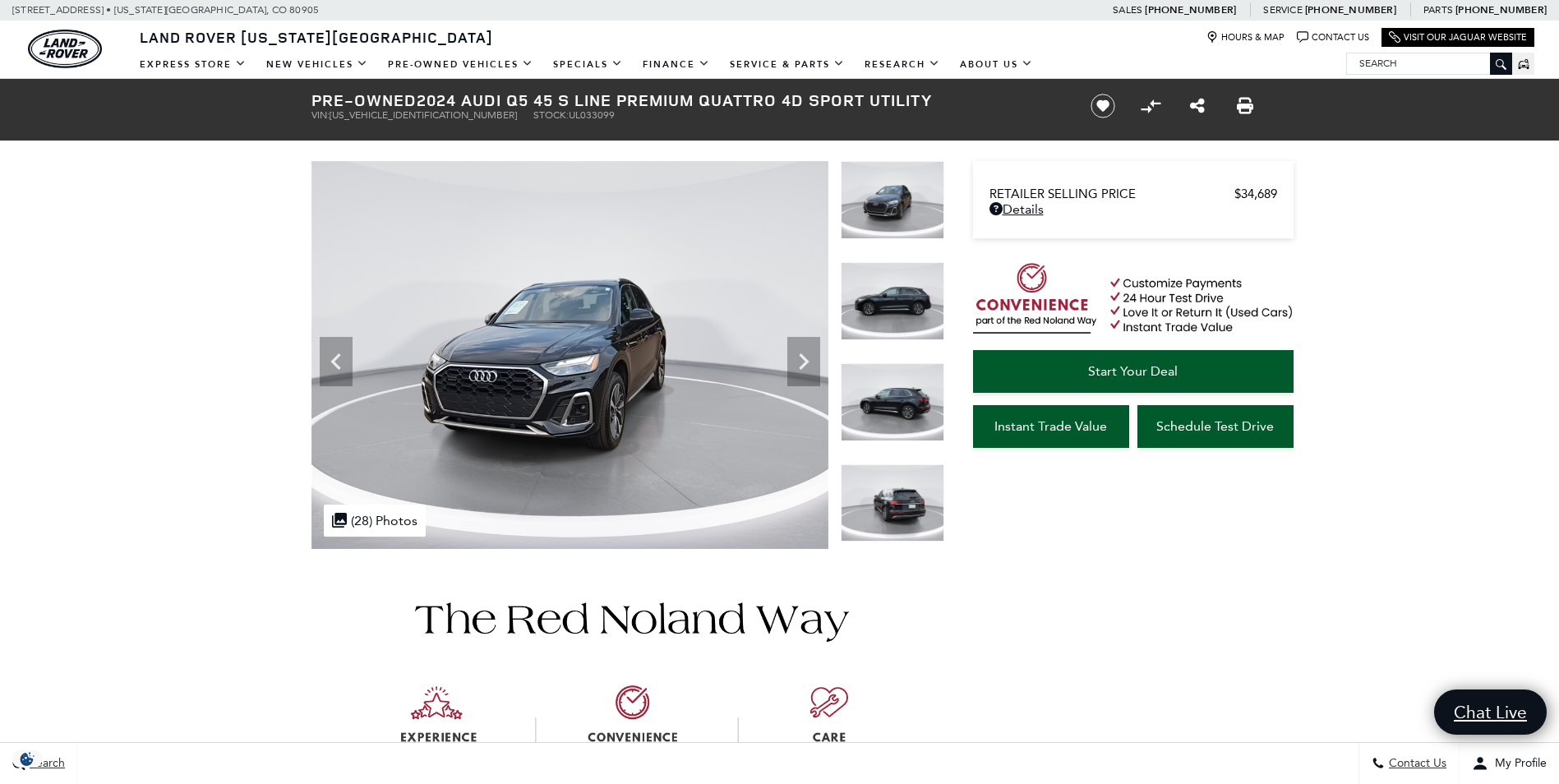
click at [803, 361] on icon "Next" at bounding box center [804, 361] width 33 height 33
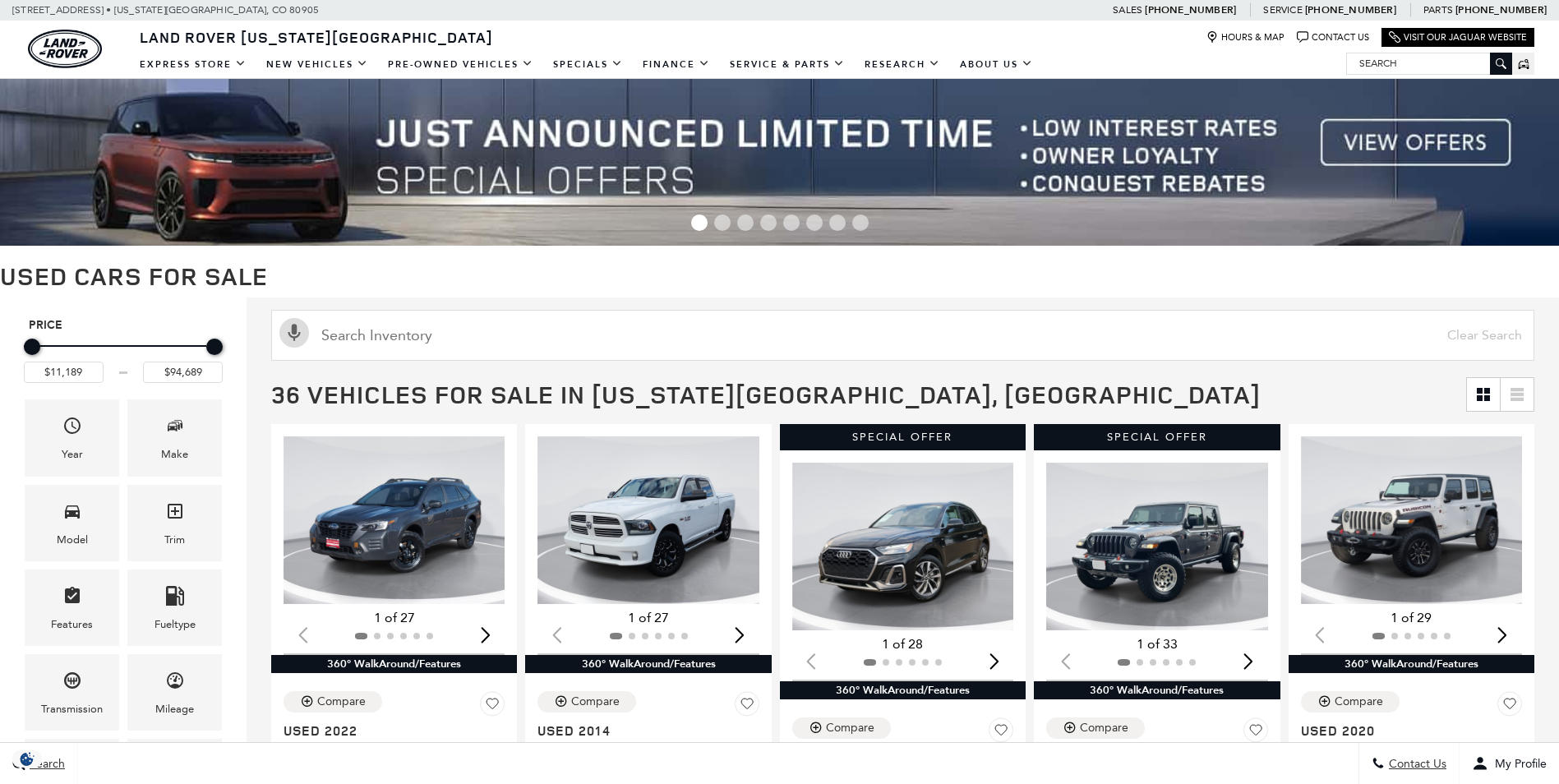
scroll to position [247, 0]
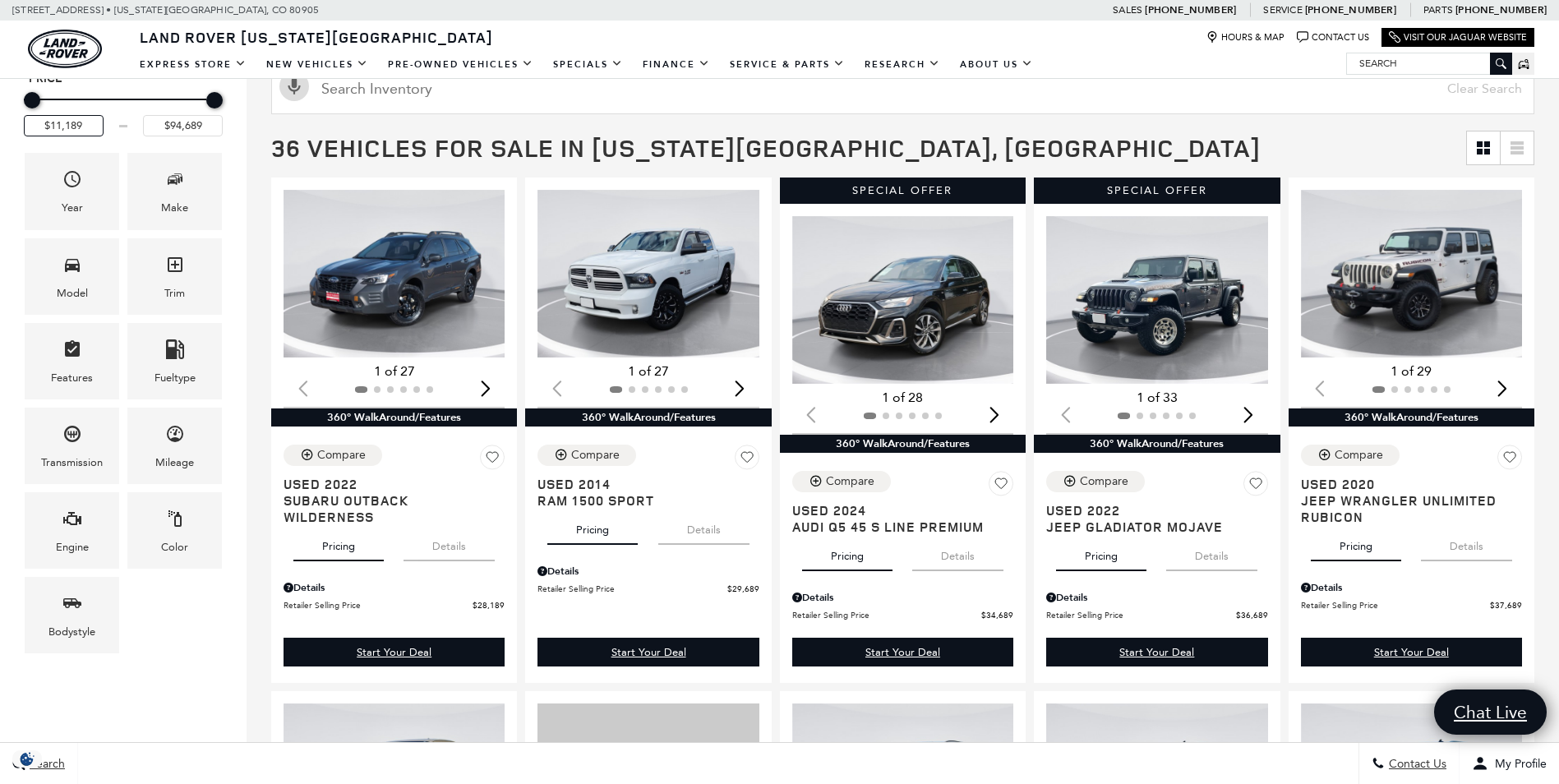
drag, startPoint x: 85, startPoint y: 123, endPoint x: -3, endPoint y: 108, distance: 89.3
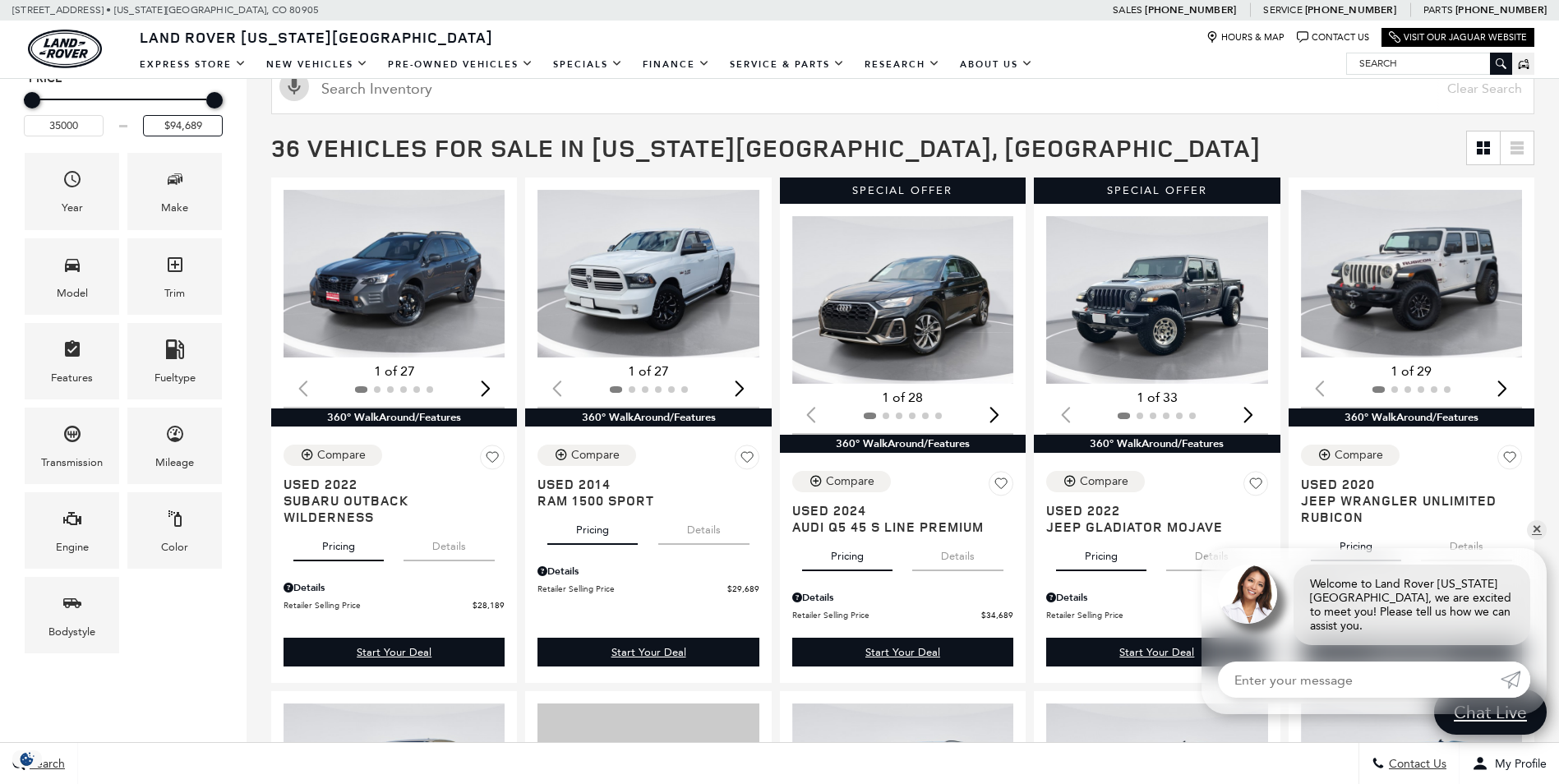
click at [115, 109] on div "35000 $94,689" at bounding box center [123, 111] width 199 height 50
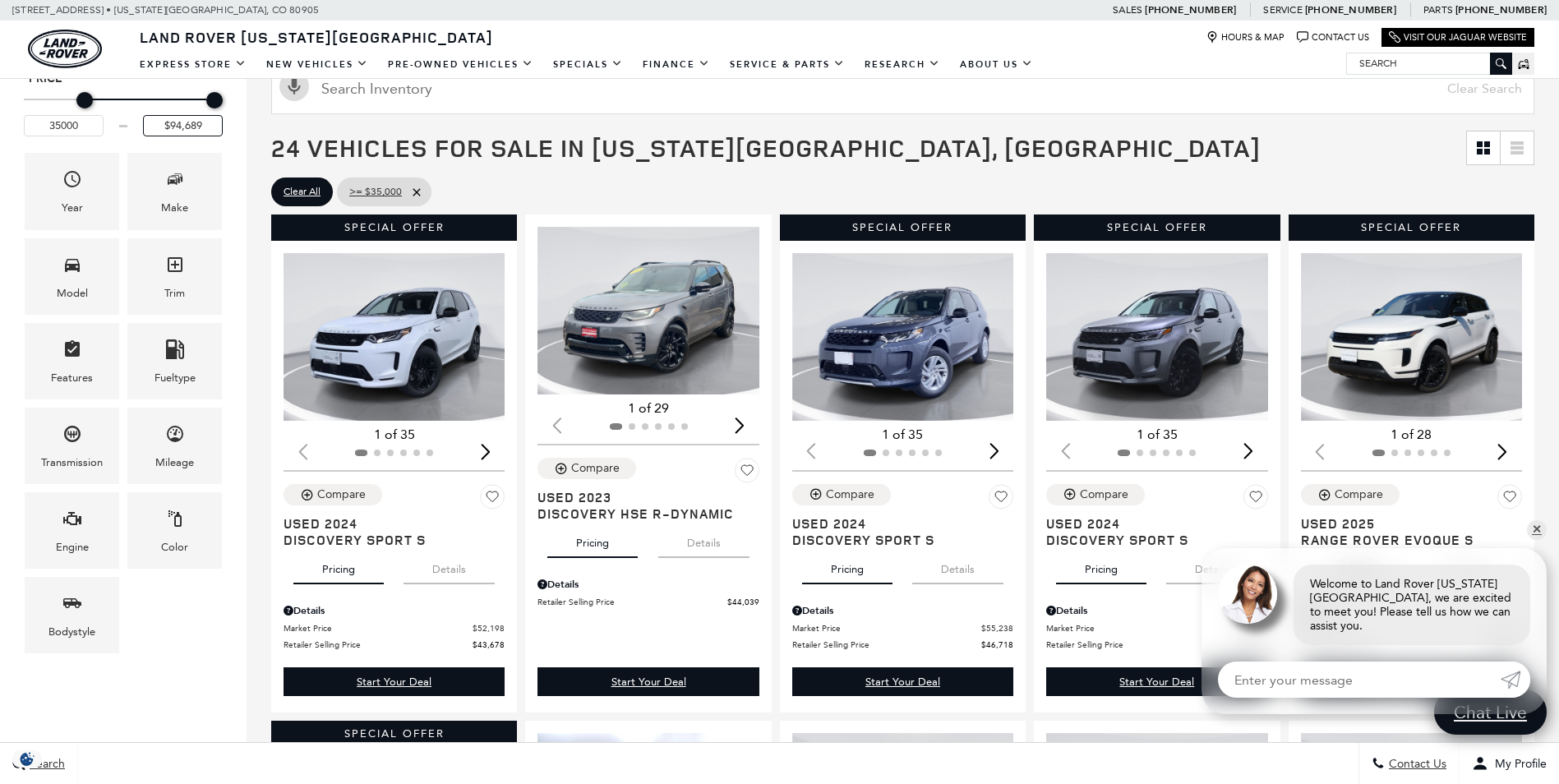
type input "$35,000"
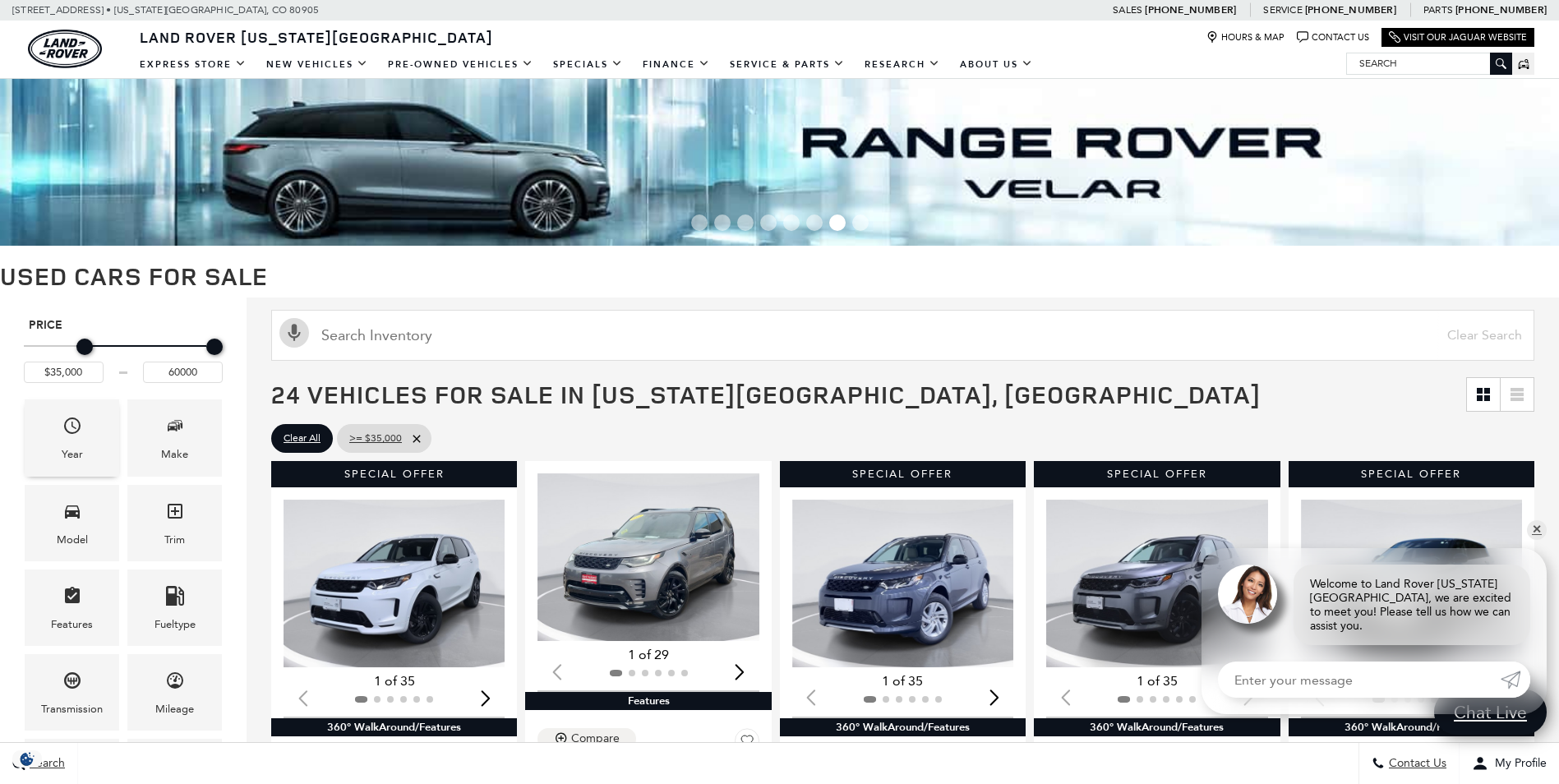
click at [92, 438] on div "Year" at bounding box center [71, 438] width 94 height 77
type input "$60,000"
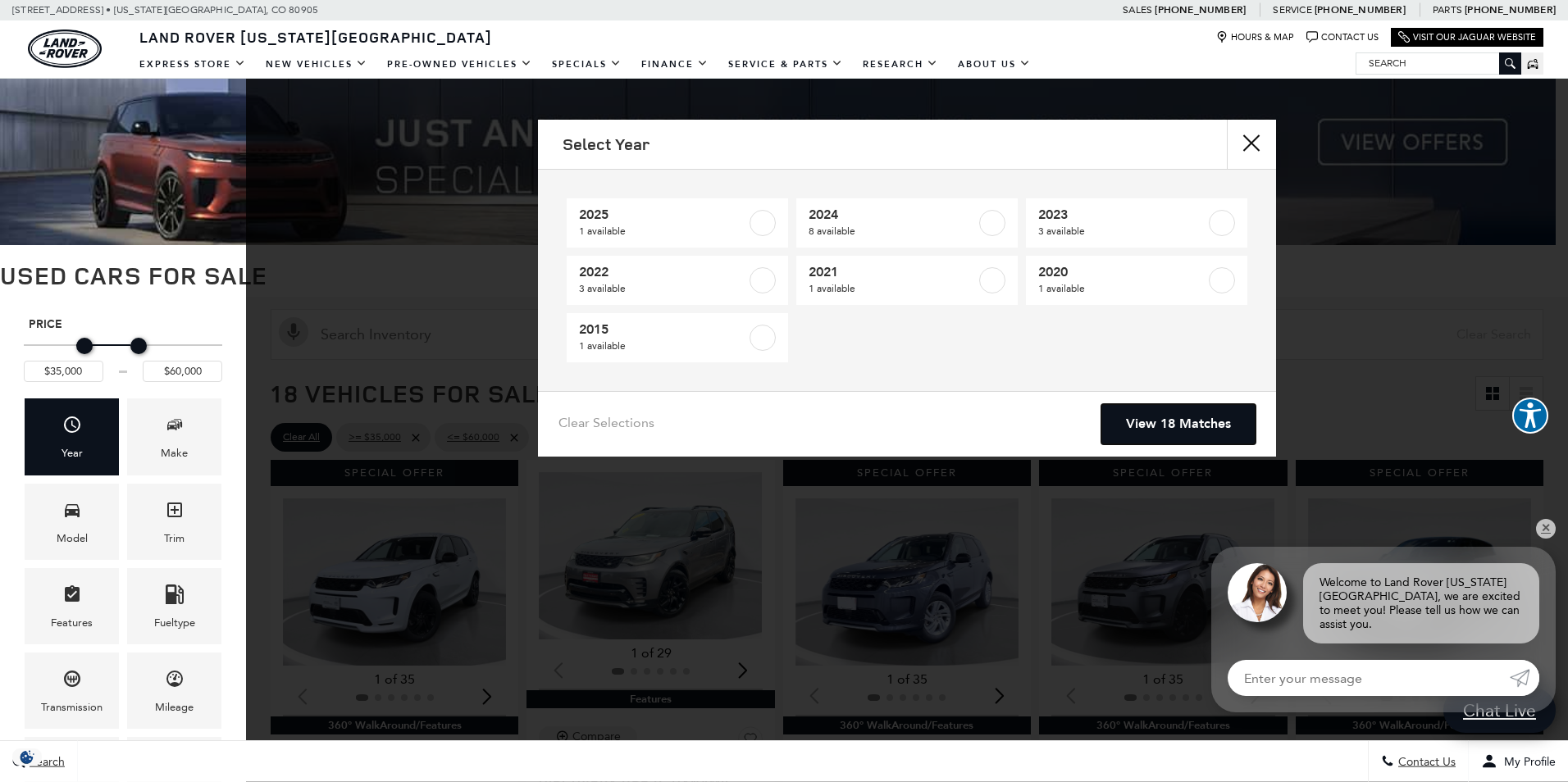
click at [1170, 416] on link "View 18 Matches" at bounding box center [1179, 423] width 154 height 40
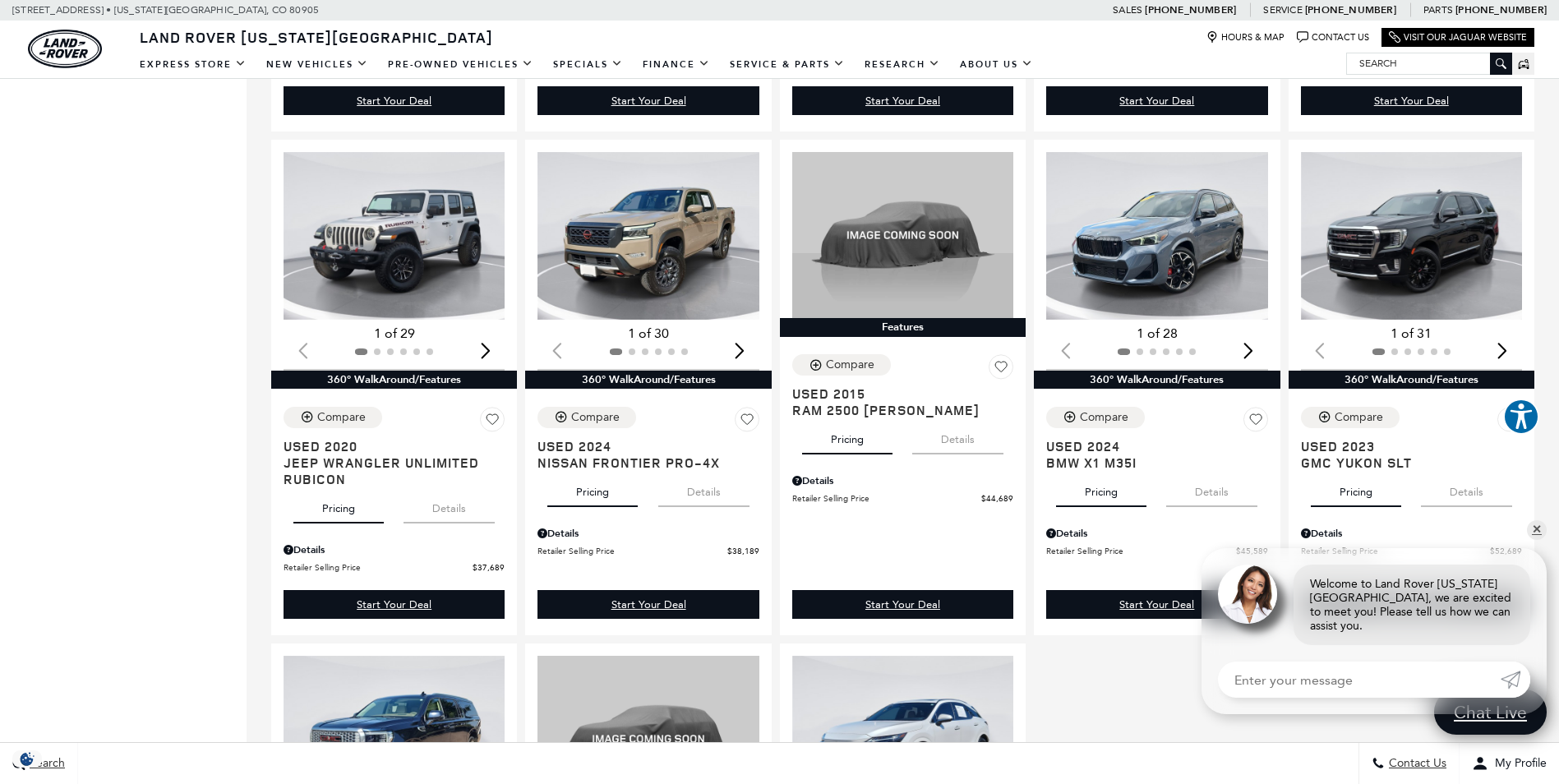
scroll to position [1315, 0]
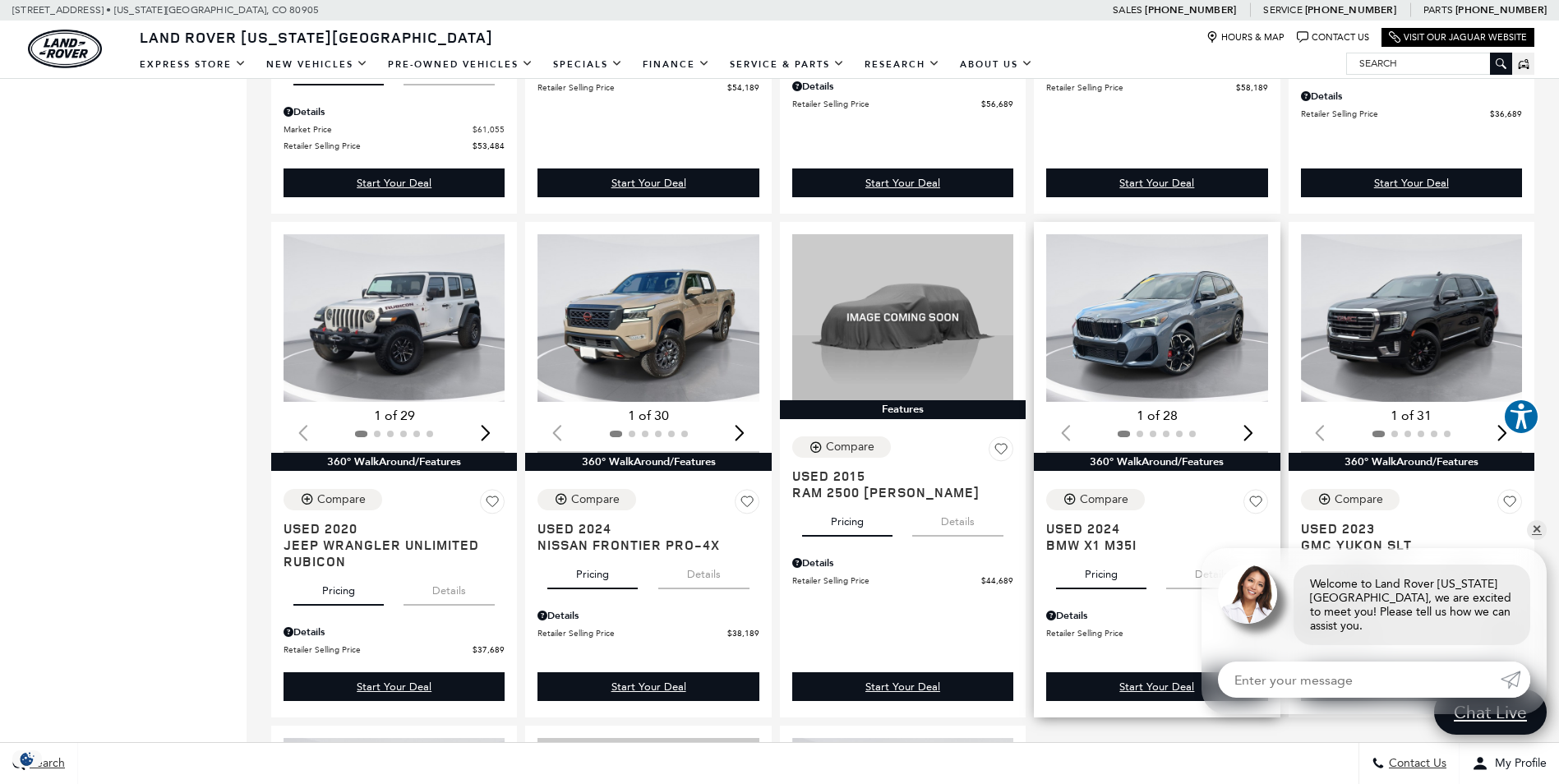
click at [1158, 335] on img "1 / 2" at bounding box center [1158, 317] width 224 height 168
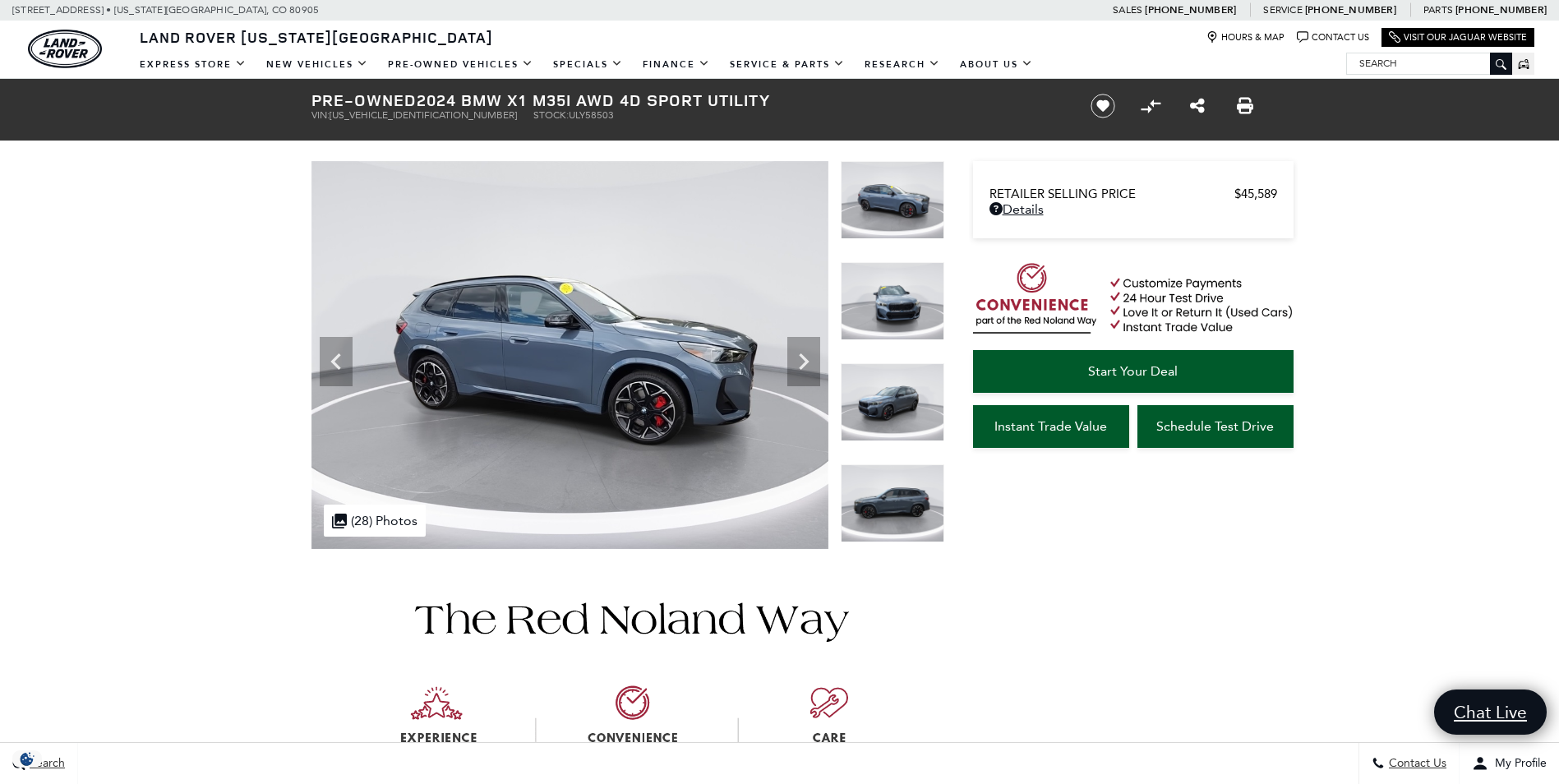
click at [794, 376] on icon "Next" at bounding box center [804, 361] width 33 height 33
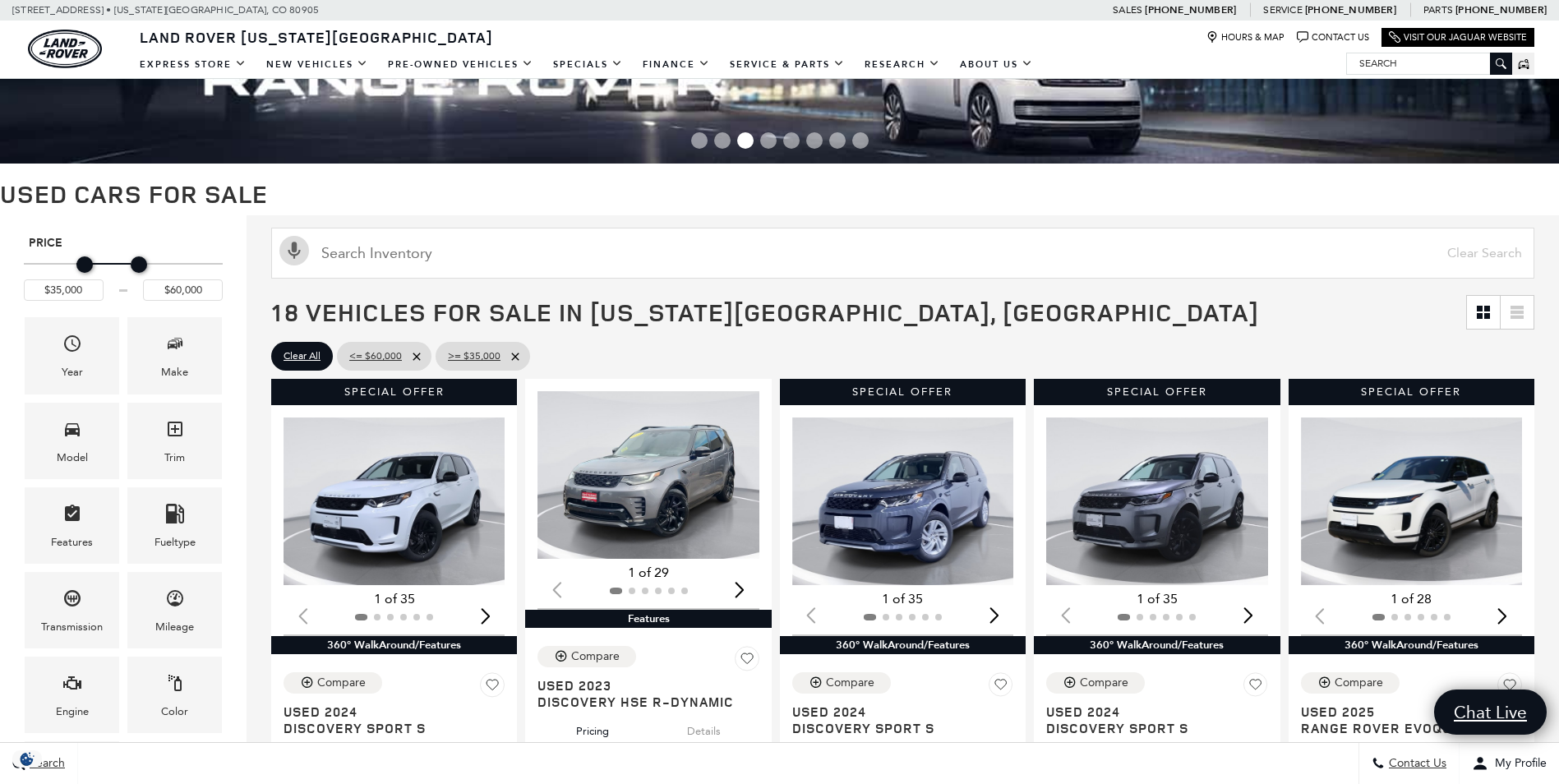
scroll to position [164, 0]
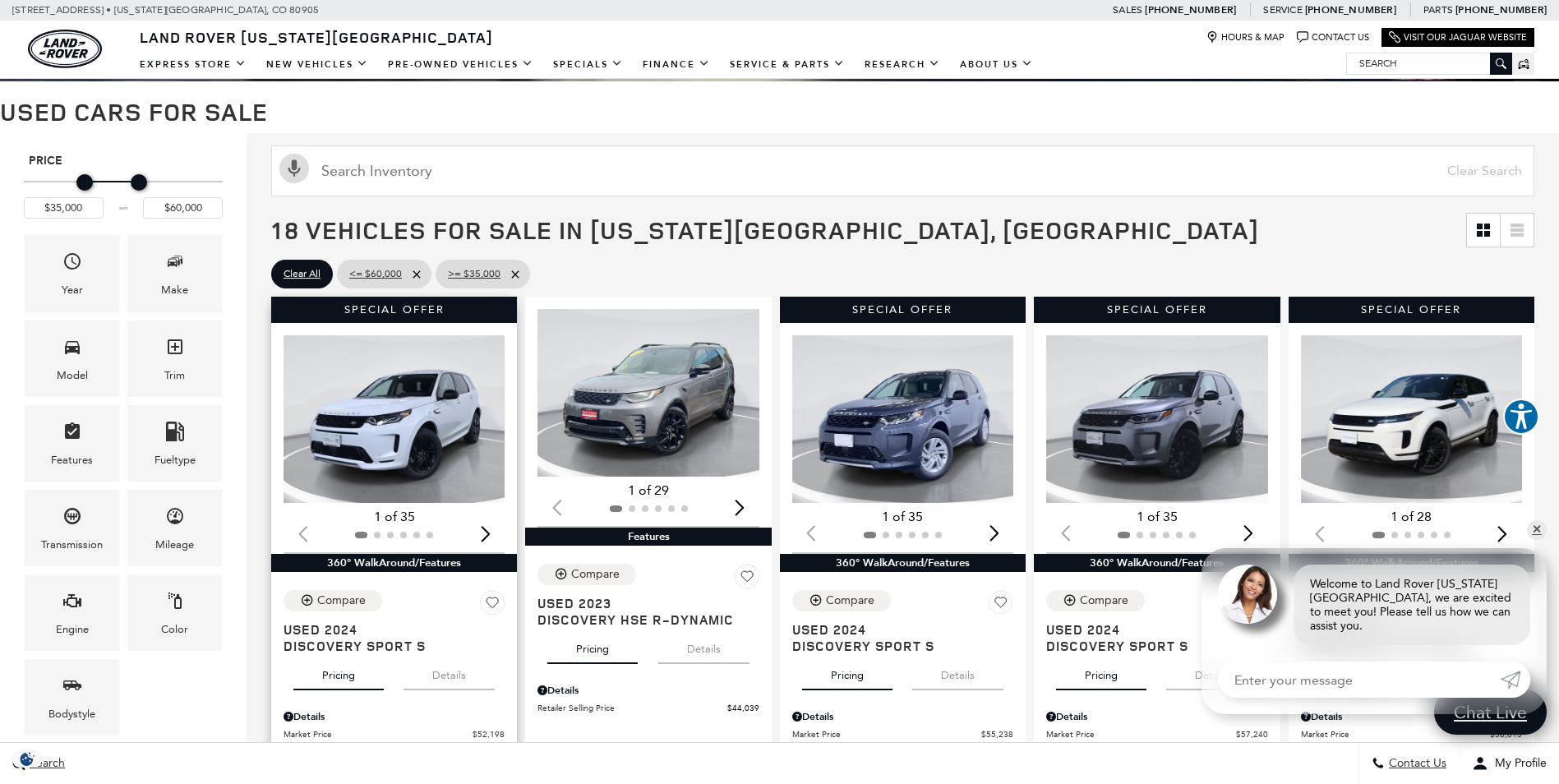
click at [431, 474] on img "1 / 2" at bounding box center [395, 418] width 224 height 168
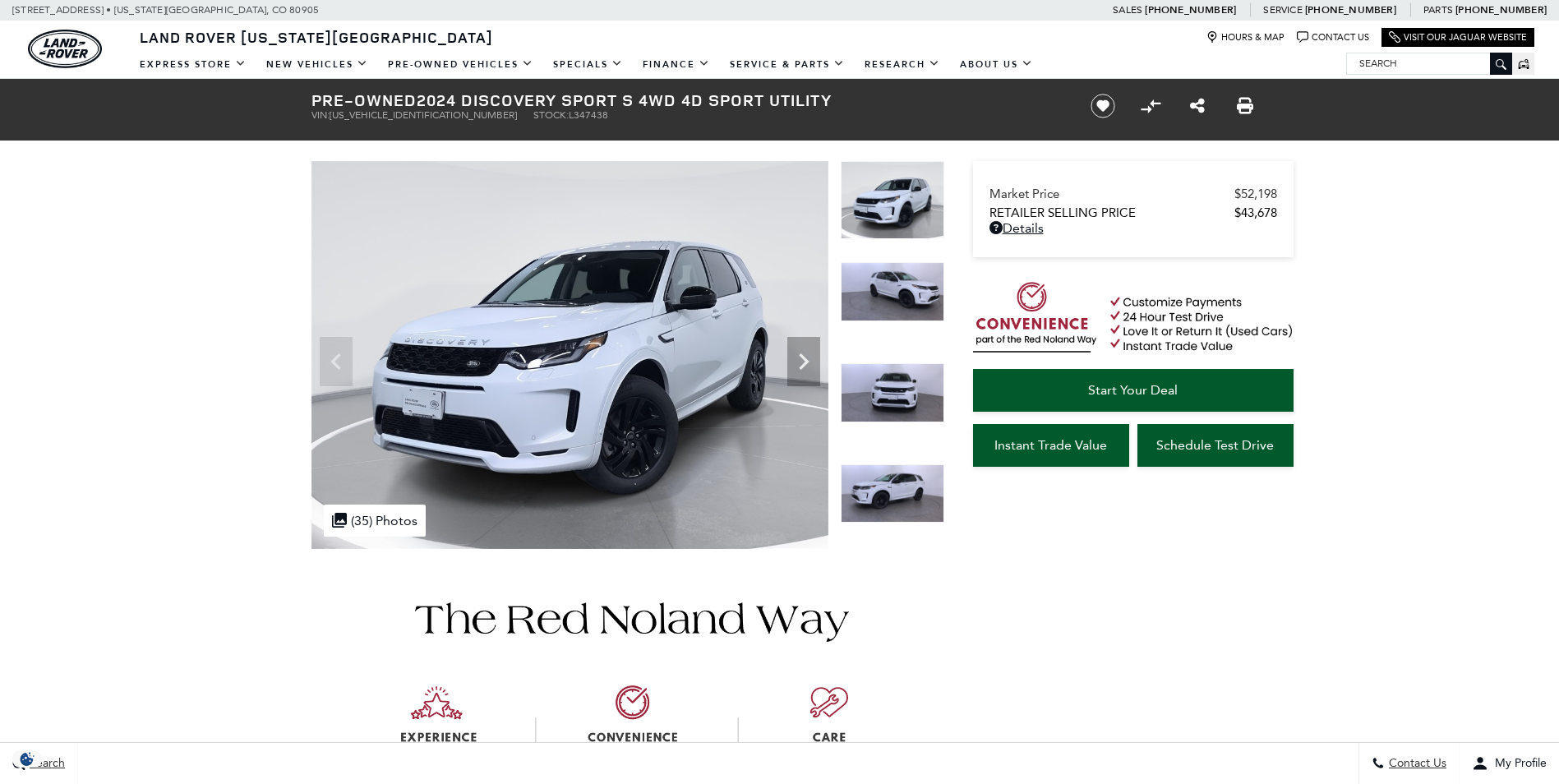
click at [796, 370] on icon "Next" at bounding box center [804, 361] width 33 height 33
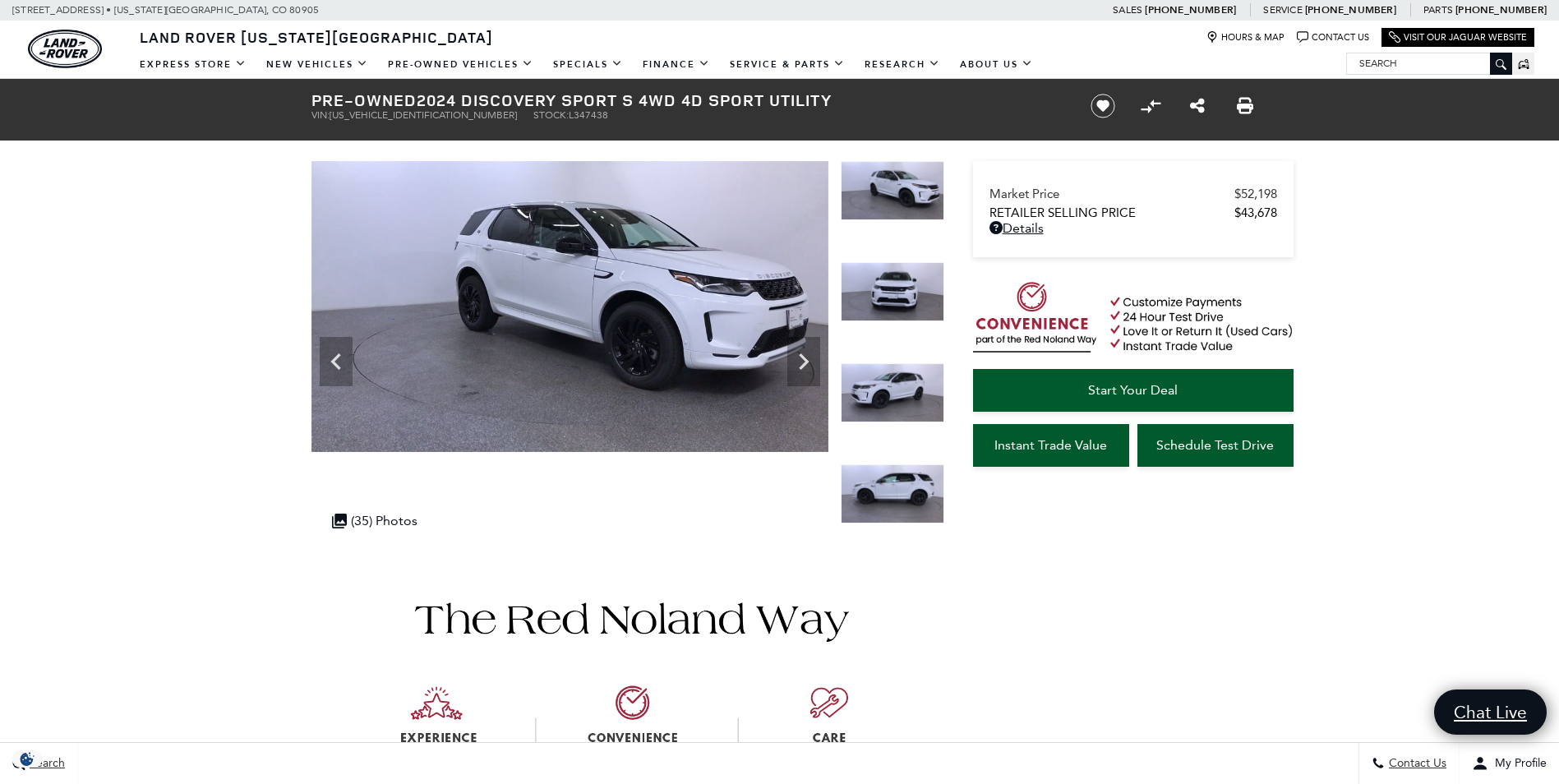
click at [796, 370] on icon "Next" at bounding box center [804, 361] width 33 height 33
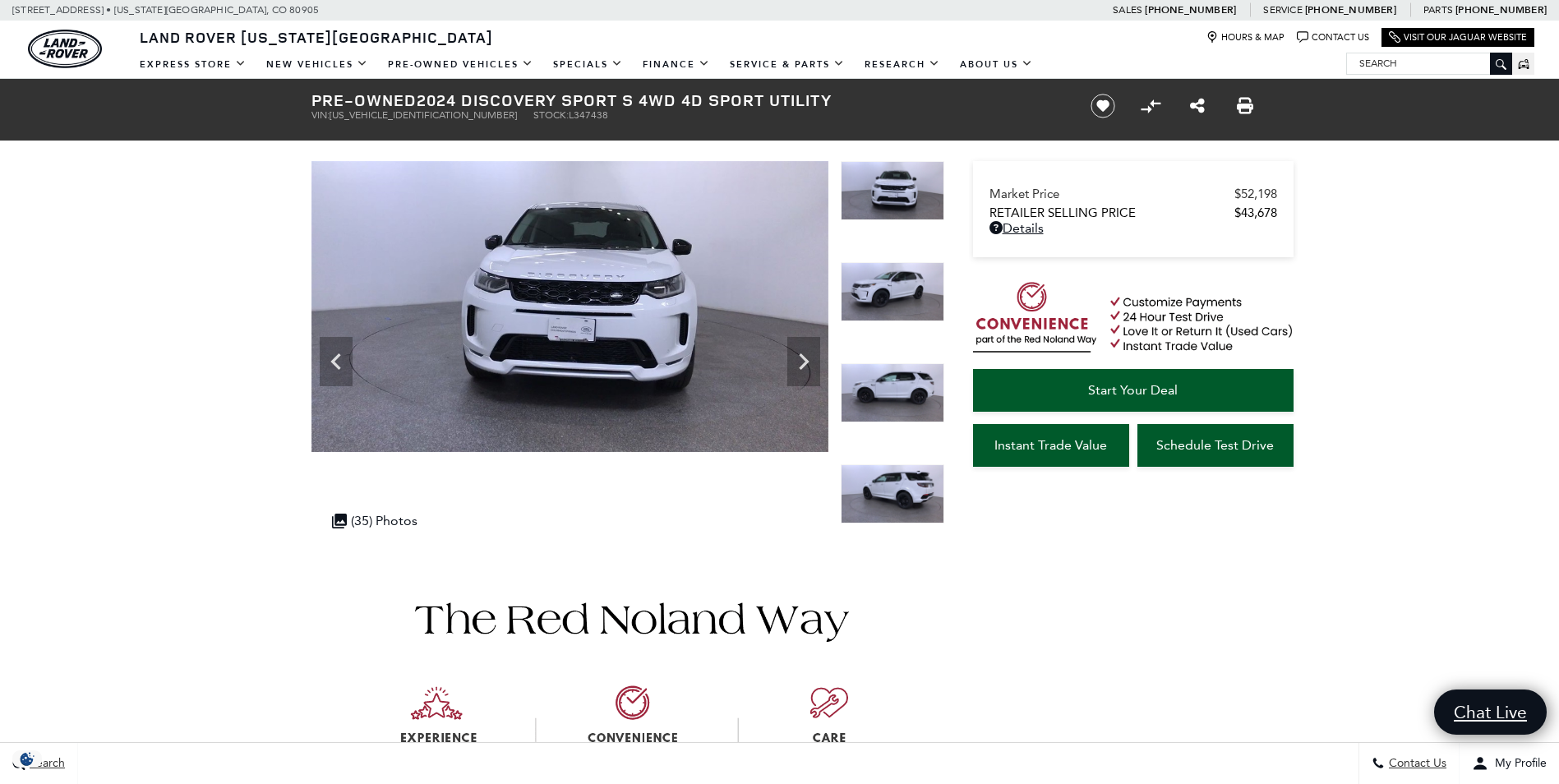
click at [796, 370] on icon "Next" at bounding box center [804, 361] width 33 height 33
